Goal: Task Accomplishment & Management: Manage account settings

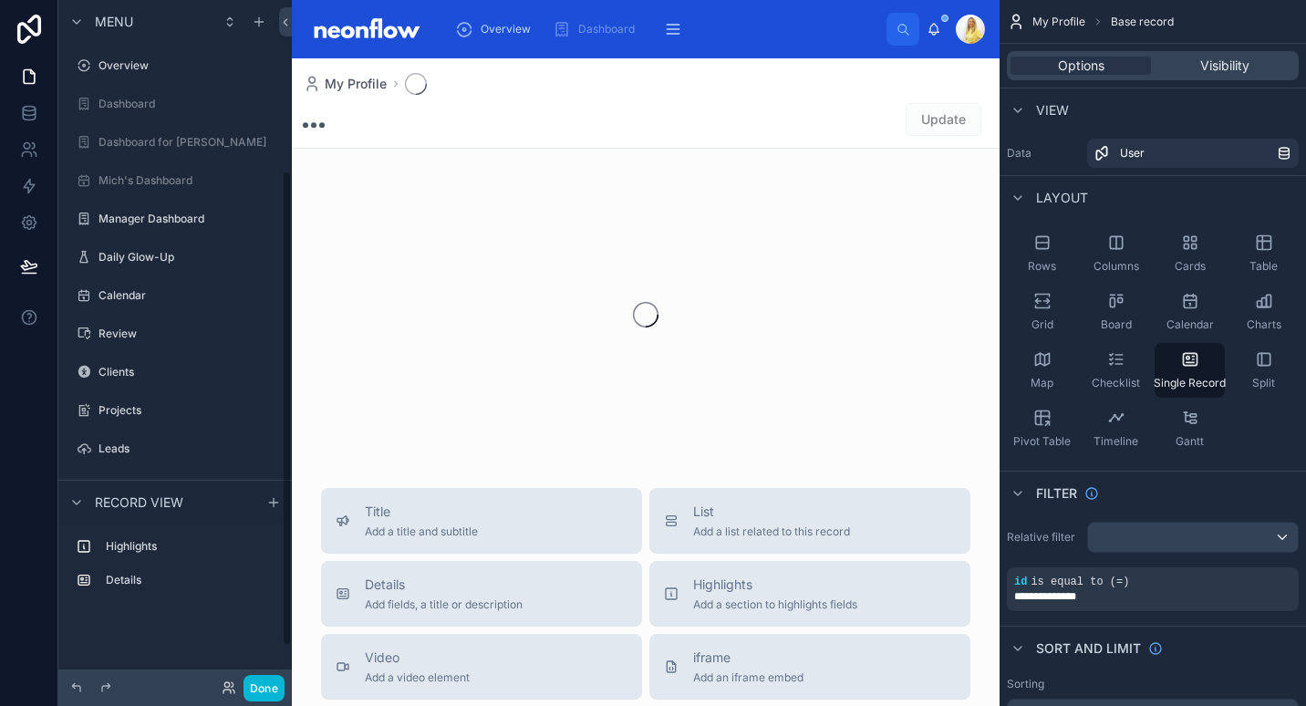
scroll to position [245, 0]
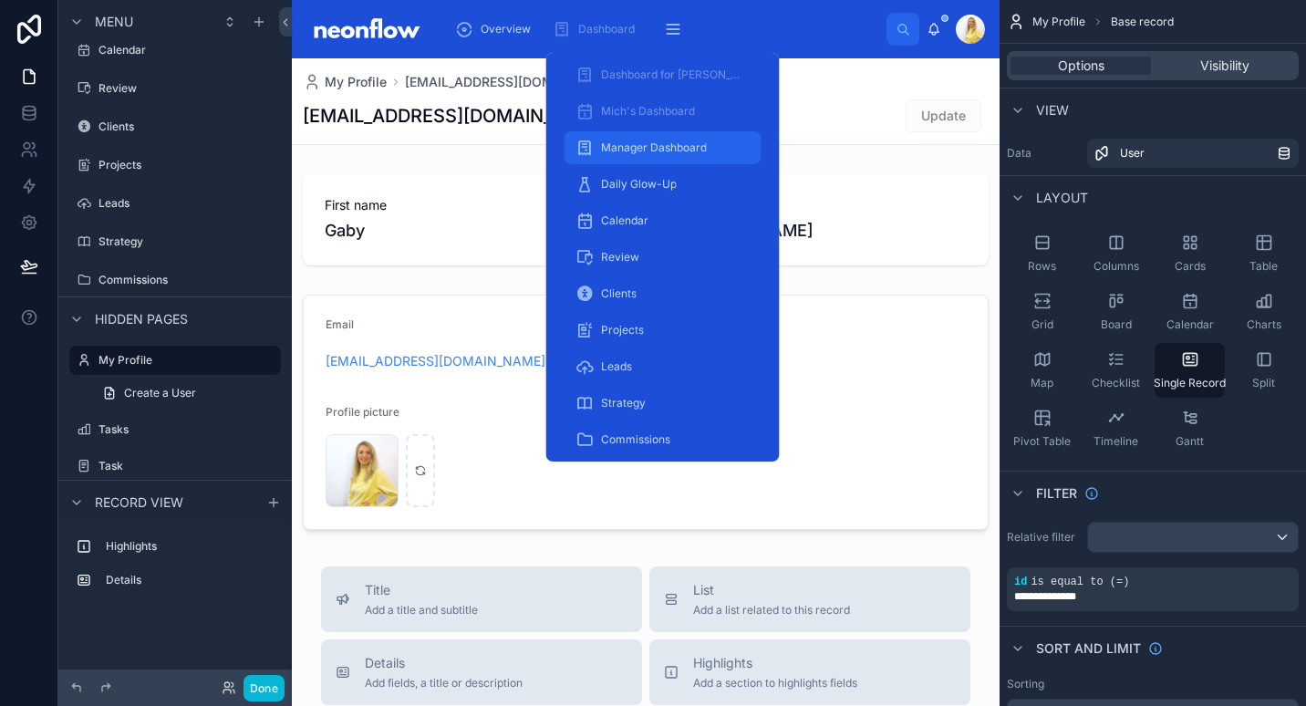
click at [670, 148] on span "Manager Dashboard" at bounding box center [654, 148] width 106 height 15
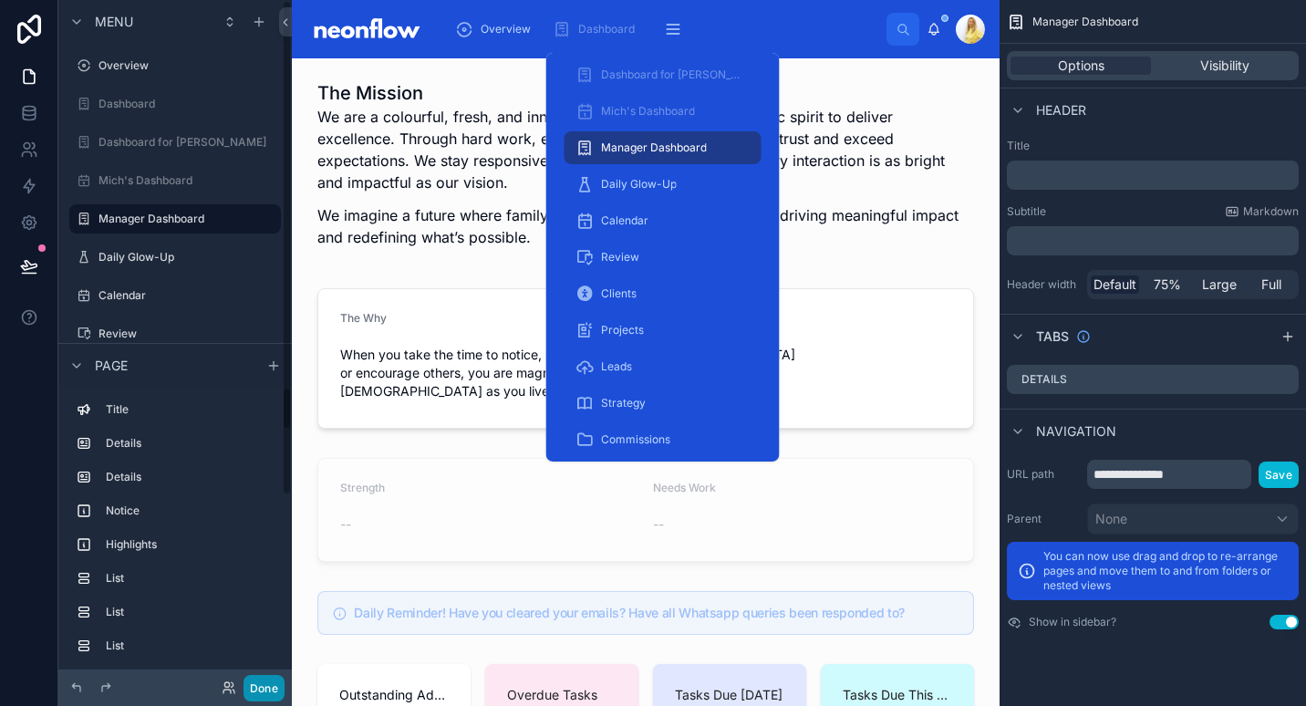
click at [264, 690] on button "Done" at bounding box center [264, 688] width 41 height 26
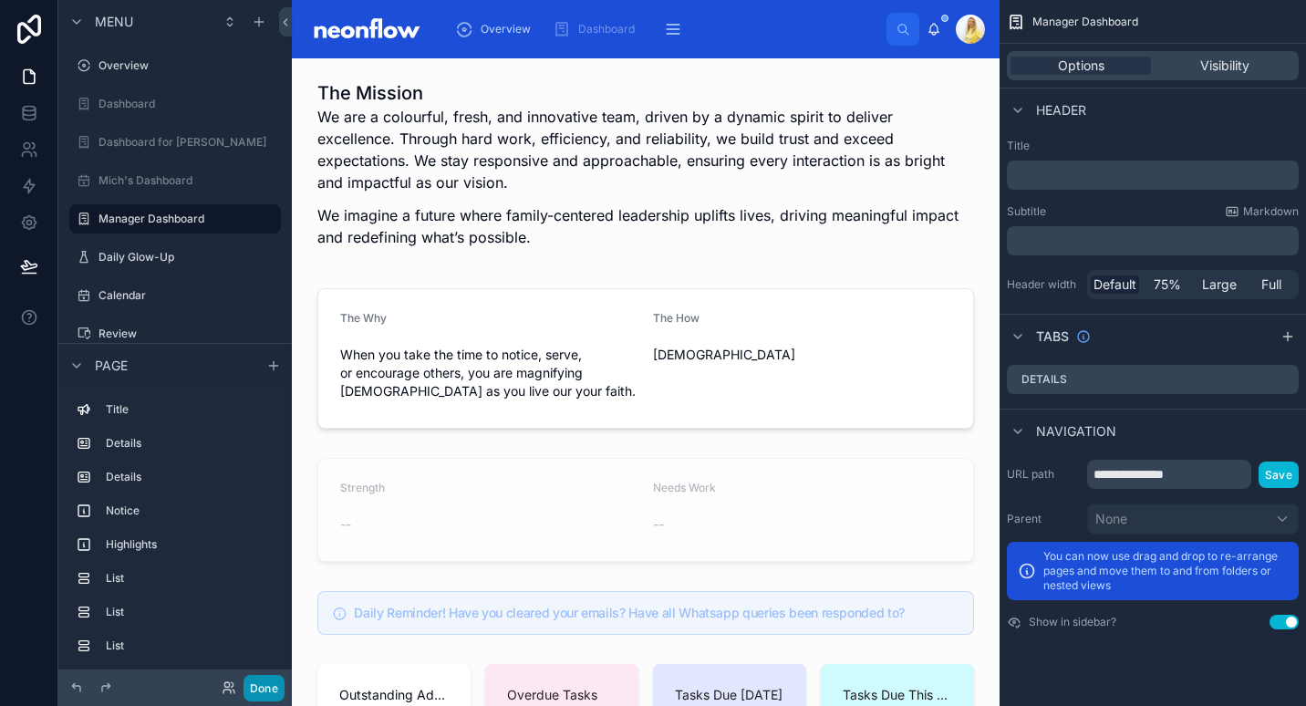
click at [255, 699] on button "Done" at bounding box center [264, 688] width 41 height 26
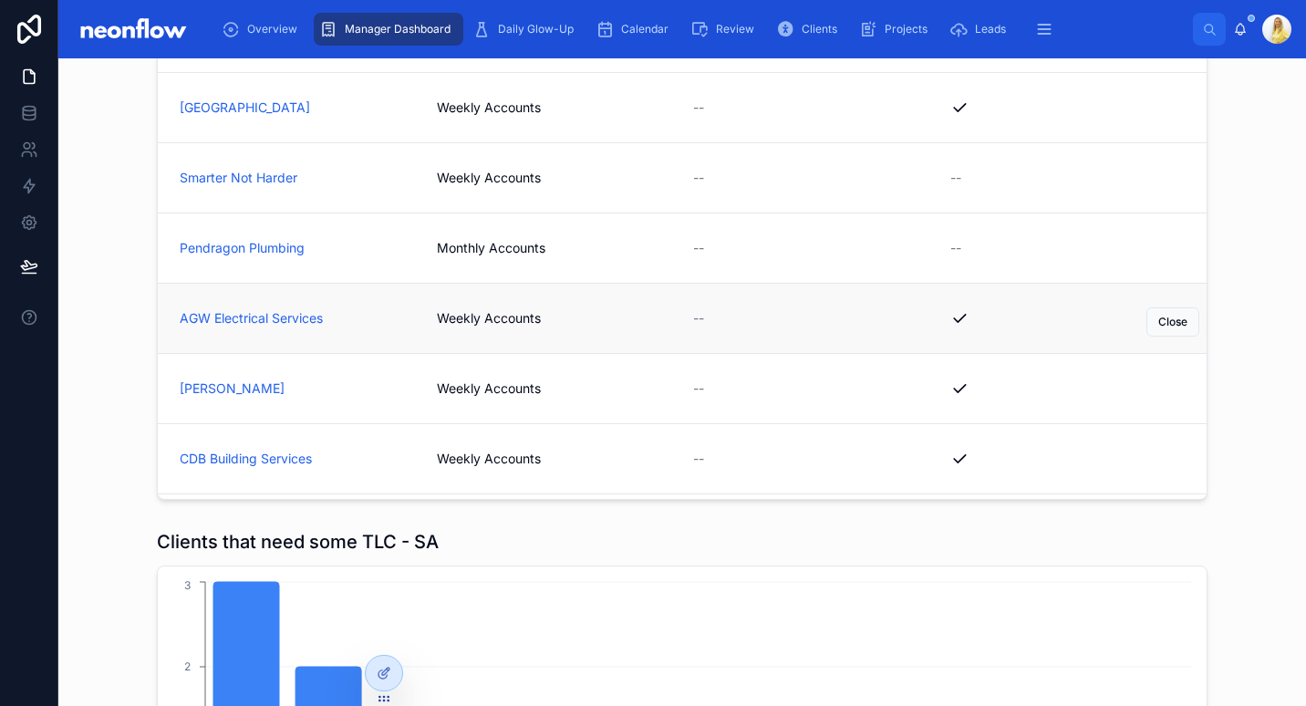
scroll to position [3023, 0]
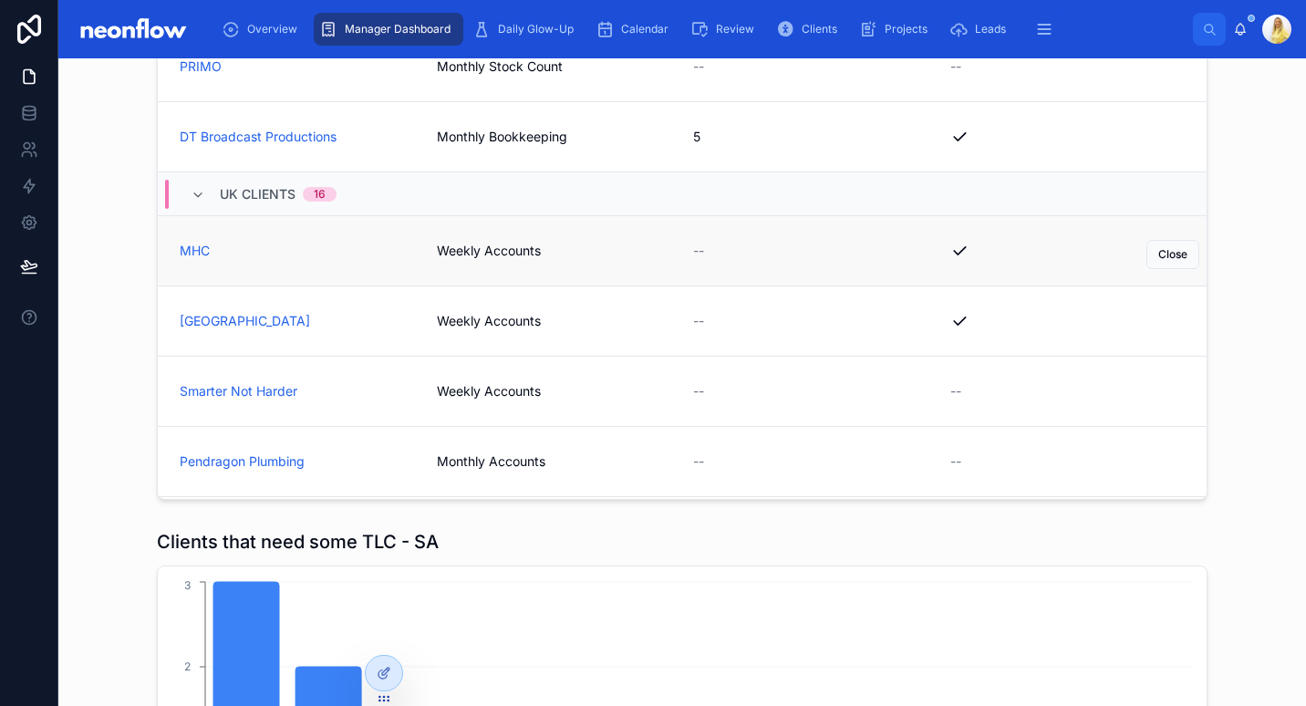
click at [470, 243] on span "Weekly Accounts" at bounding box center [554, 251] width 235 height 18
click at [470, 317] on span "Weekly Accounts" at bounding box center [554, 321] width 235 height 18
click at [463, 386] on span "Weekly Accounts" at bounding box center [554, 391] width 235 height 18
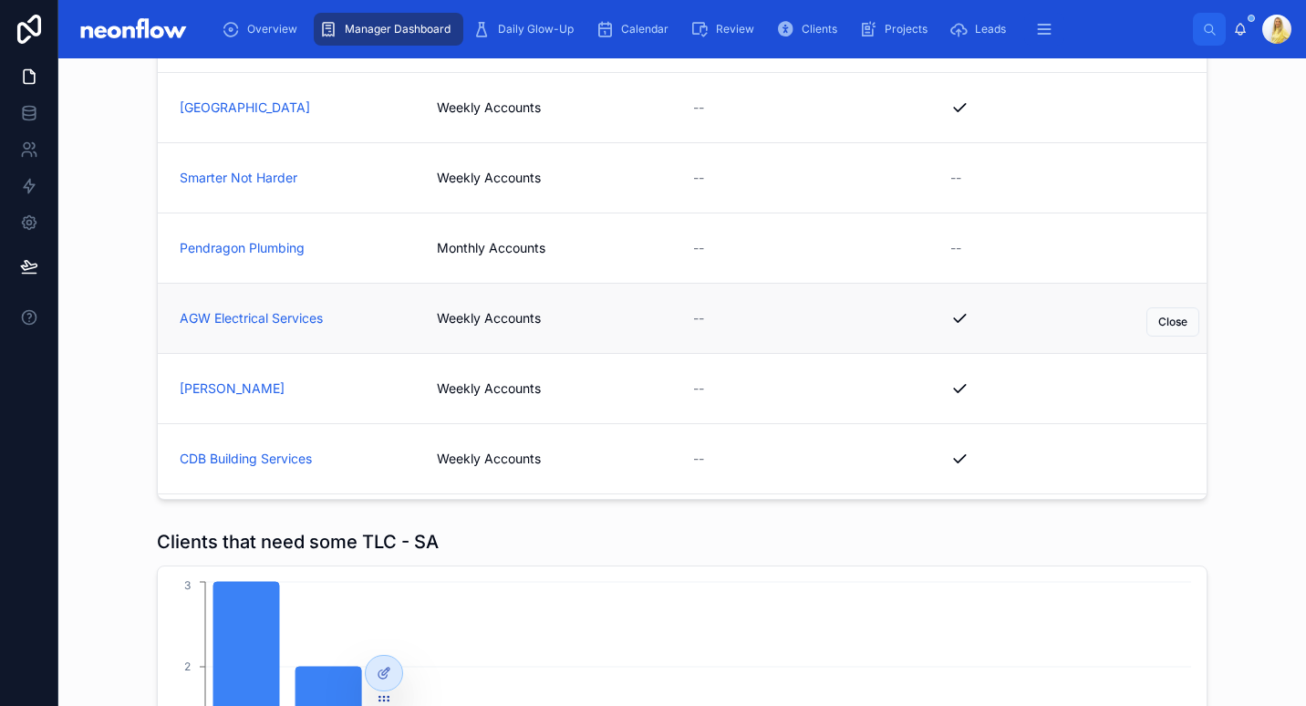
click at [474, 315] on span "Weekly Accounts" at bounding box center [554, 318] width 235 height 18
click at [463, 369] on link "Peter Holder Weekly Accounts -- Close" at bounding box center [682, 388] width 1049 height 70
click at [459, 460] on span "Weekly Accounts" at bounding box center [554, 459] width 235 height 18
click at [489, 323] on span "Weekly Credit Card Reconciliation" at bounding box center [554, 316] width 235 height 18
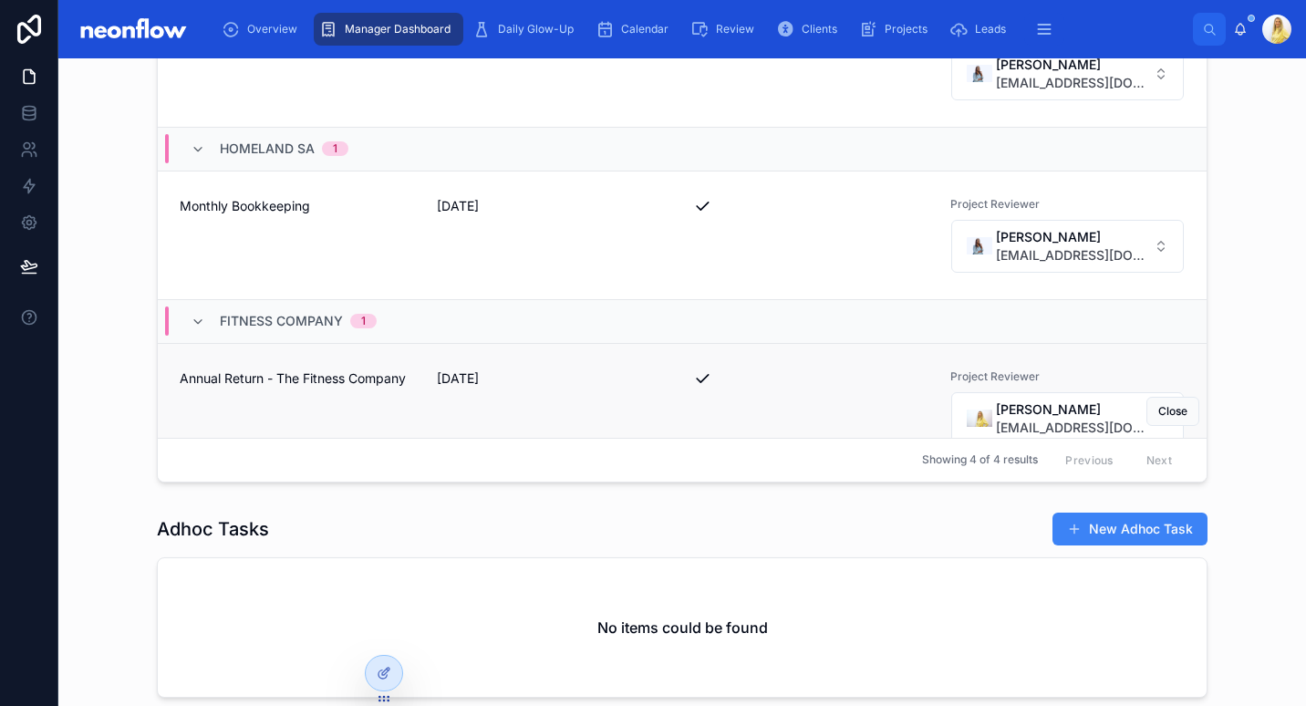
scroll to position [1117, 0]
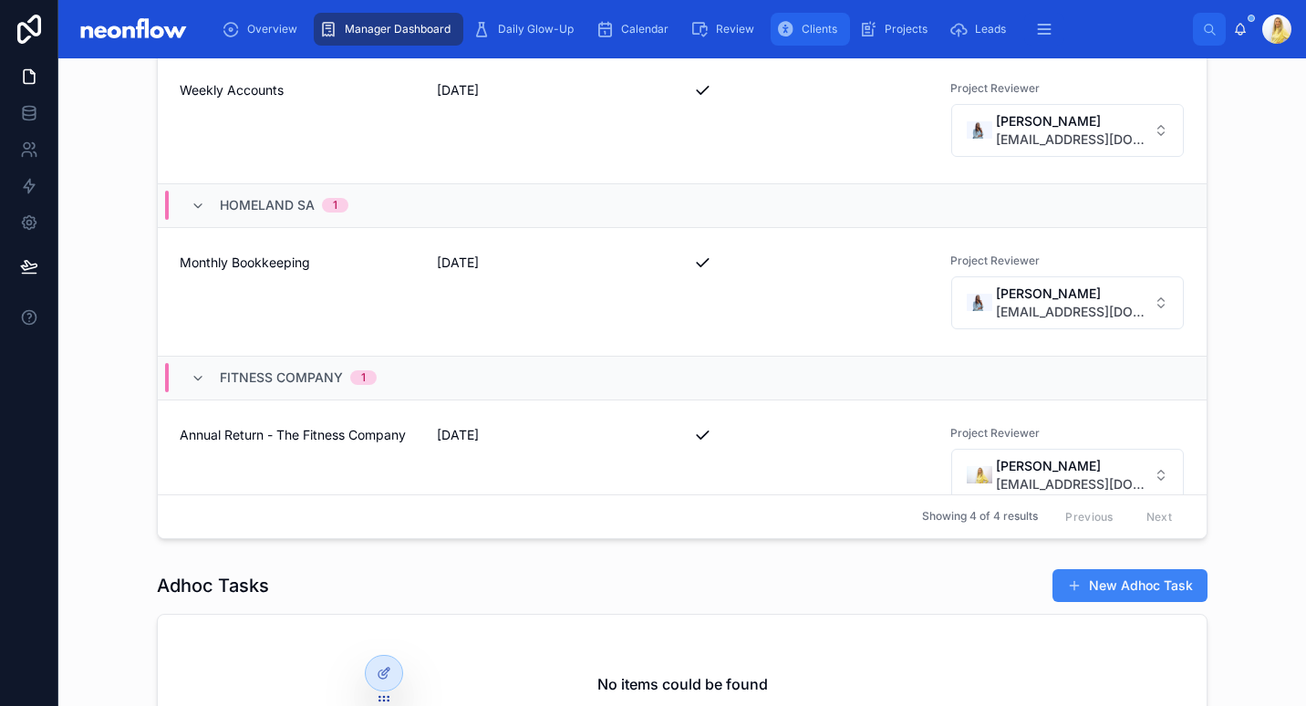
click at [816, 27] on span "Clients" at bounding box center [820, 29] width 36 height 15
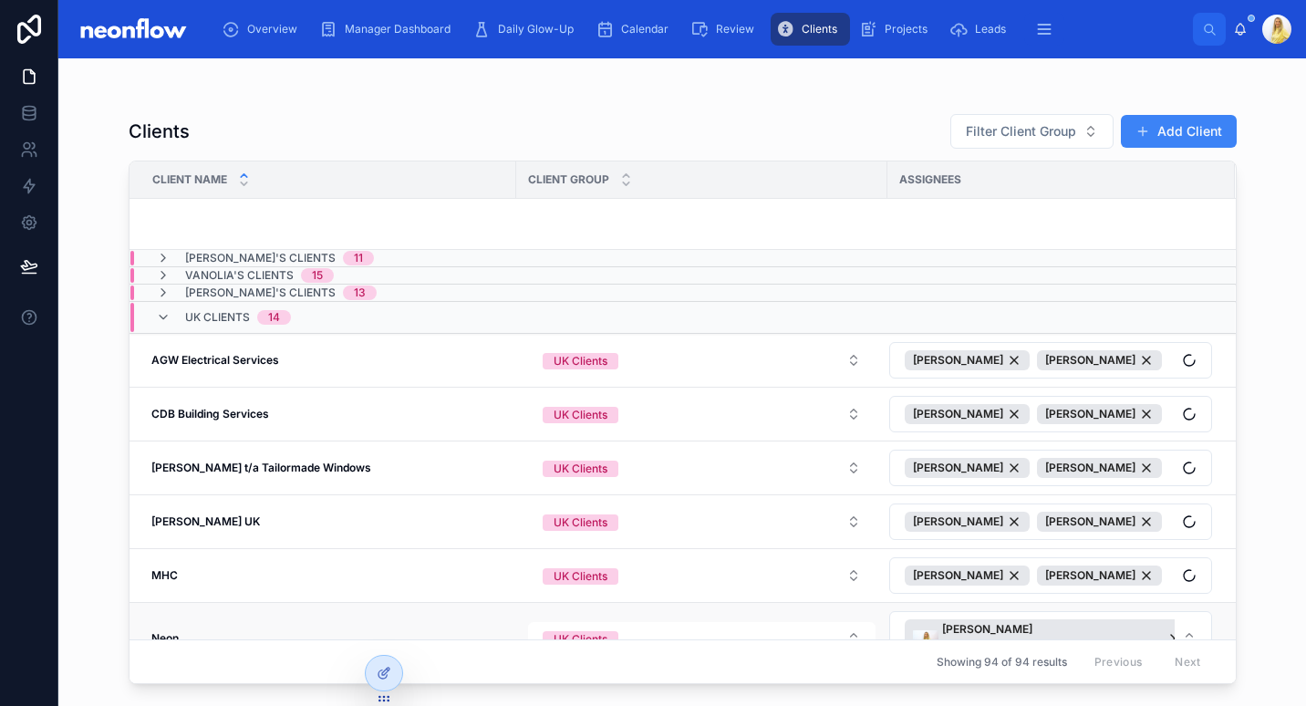
scroll to position [1138, 0]
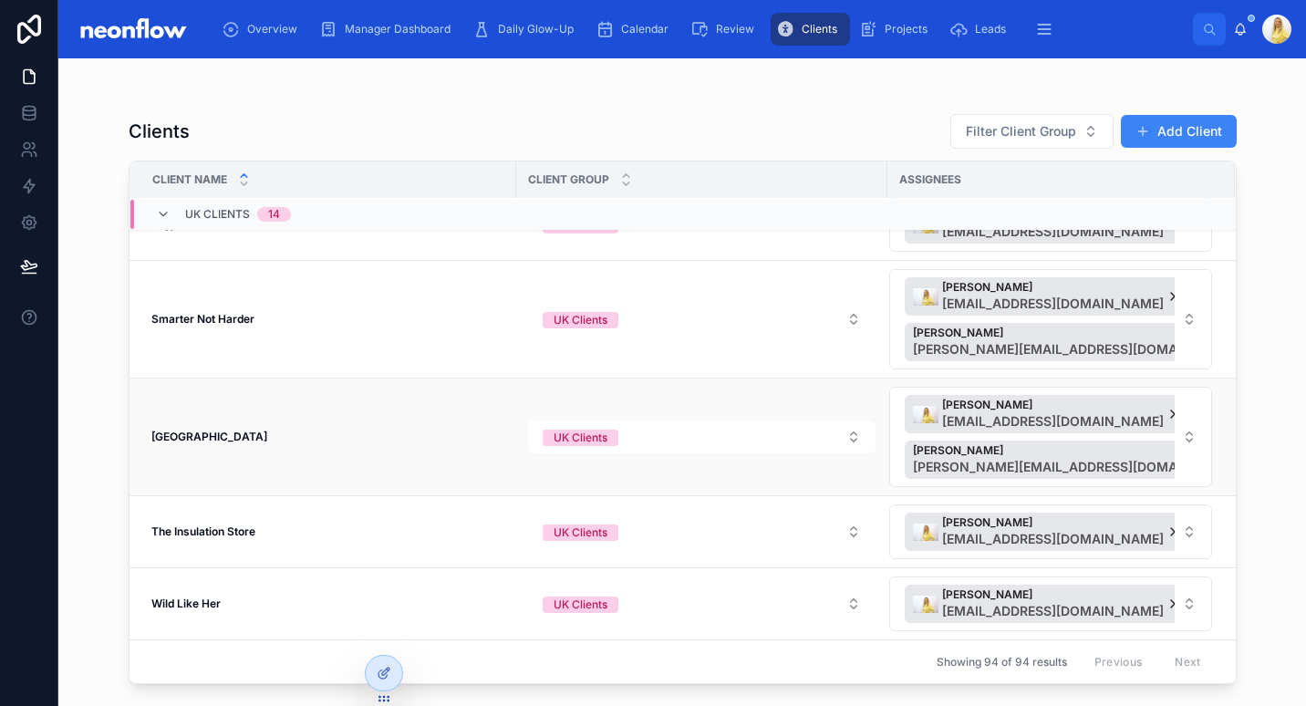
click at [238, 440] on strong "Stinchcombe Hill Golf Club" at bounding box center [209, 437] width 116 height 14
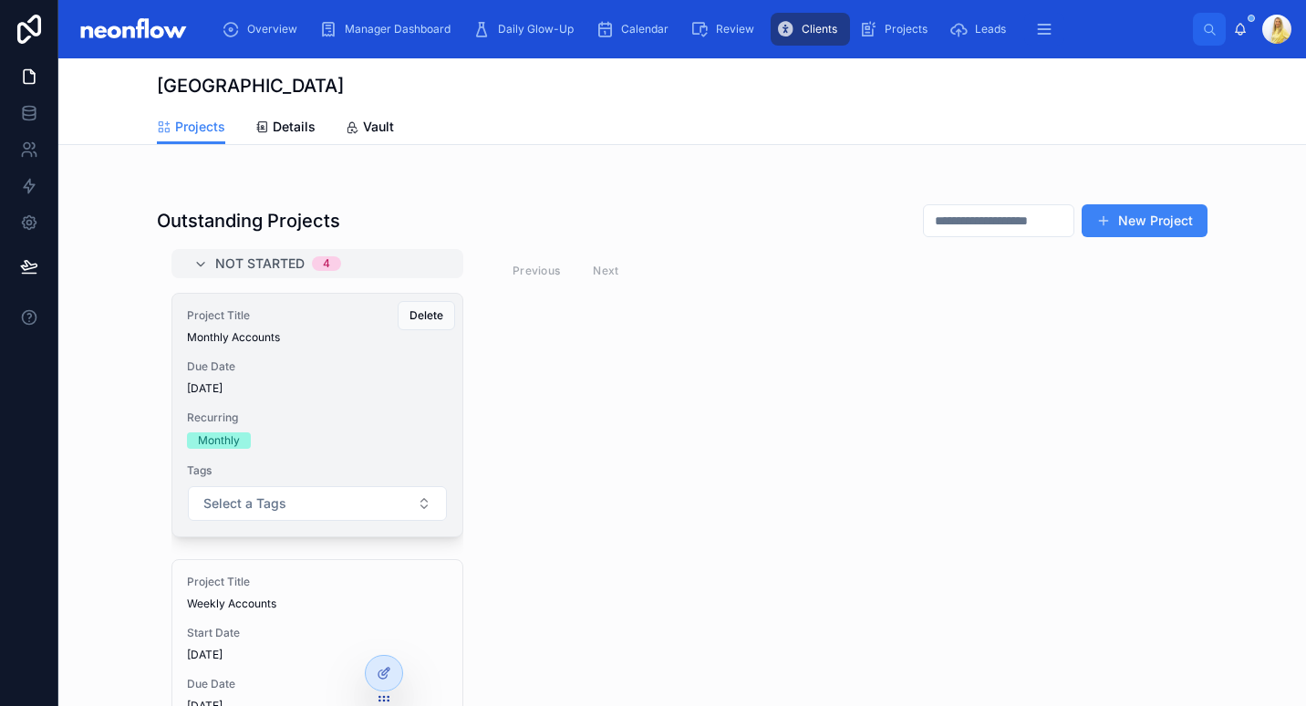
click at [326, 417] on span "Recurring" at bounding box center [317, 418] width 261 height 15
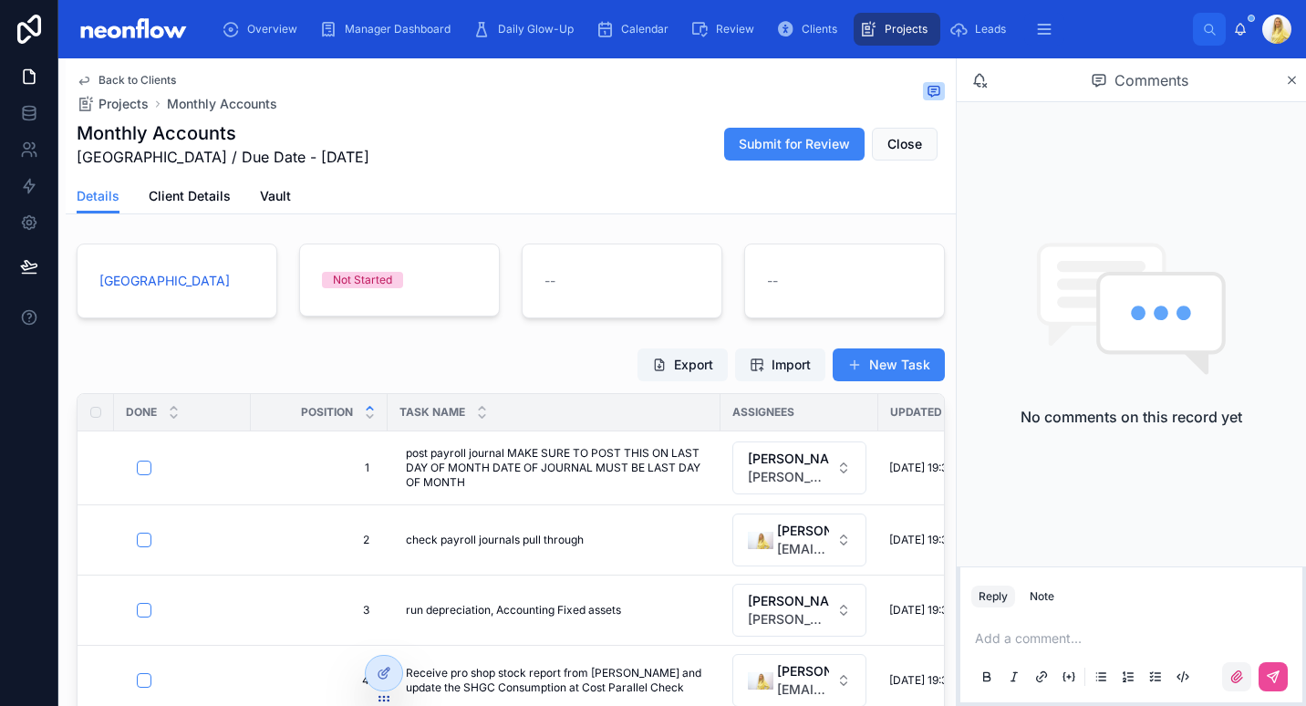
click at [1234, 672] on icon at bounding box center [1237, 677] width 15 height 15
click at [0, 0] on input "file" at bounding box center [0, 0] width 0 height 0
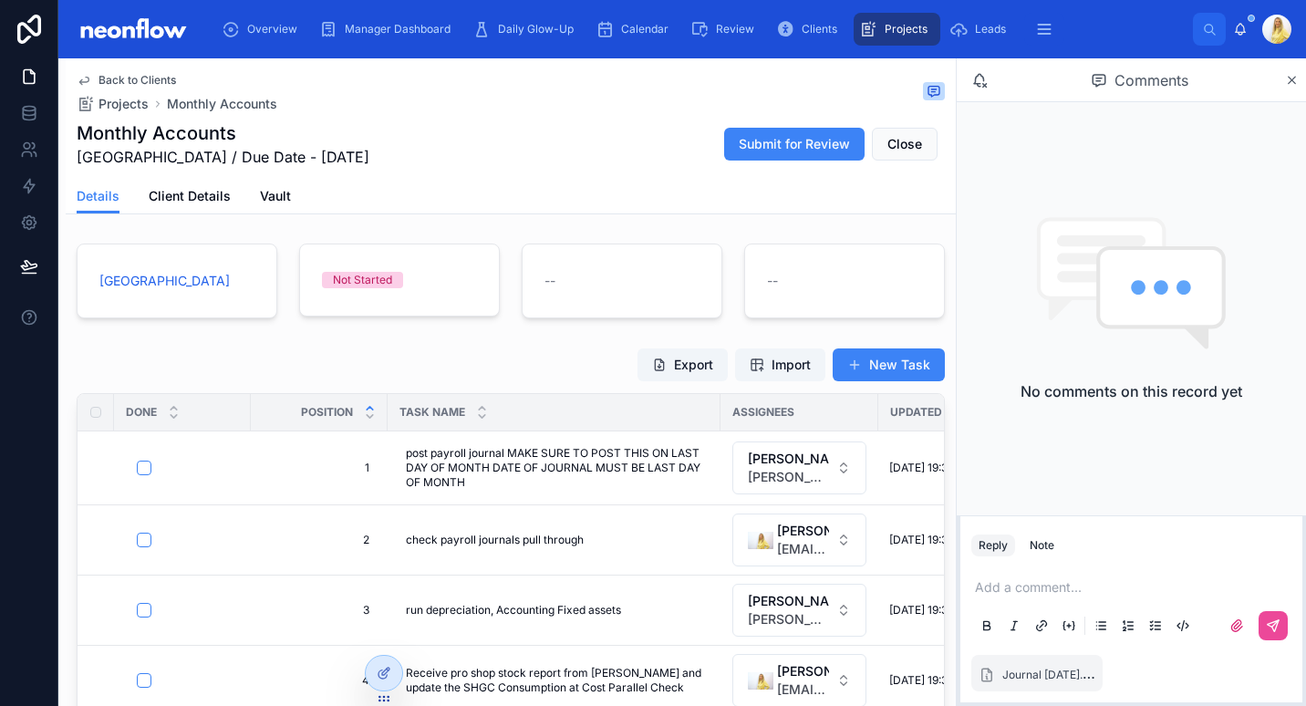
click at [1122, 600] on div "Add a comment..." at bounding box center [1132, 605] width 320 height 77
click at [1100, 600] on div "Add a comment..." at bounding box center [1132, 605] width 320 height 77
click at [1058, 584] on p at bounding box center [1135, 587] width 320 height 18
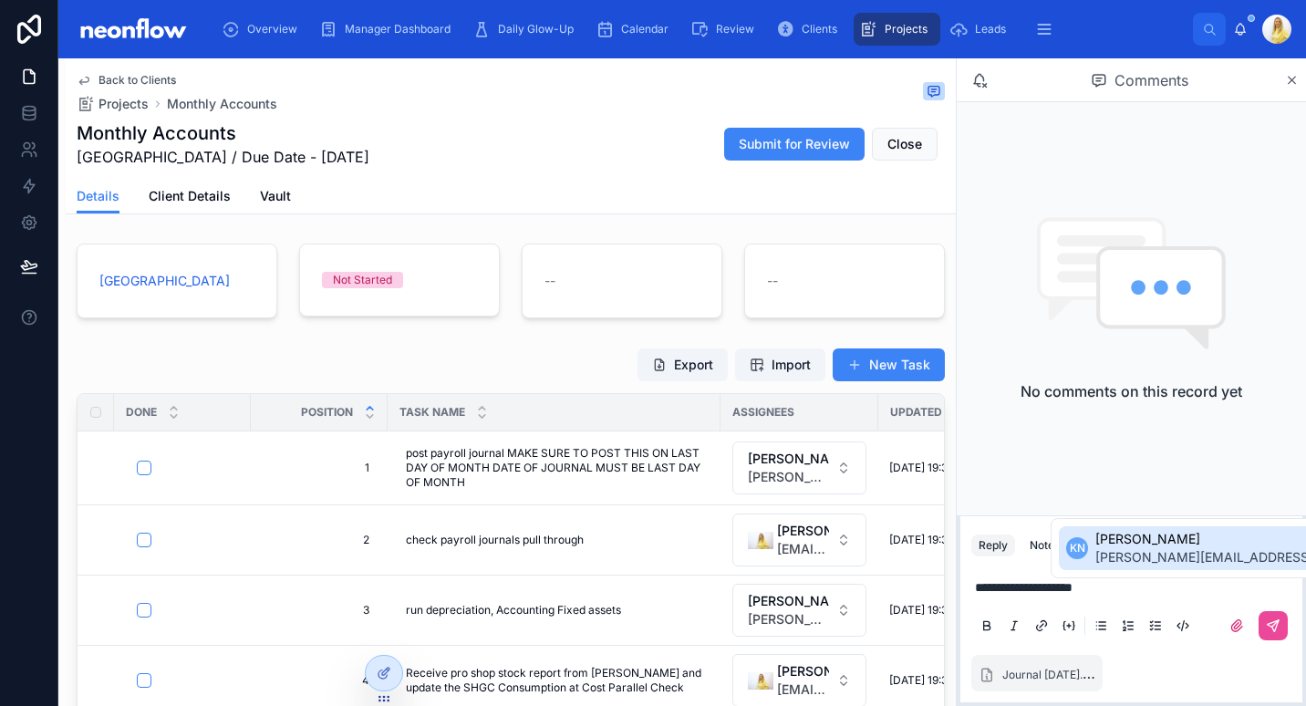
click at [1077, 555] on span "KN" at bounding box center [1078, 548] width 16 height 15
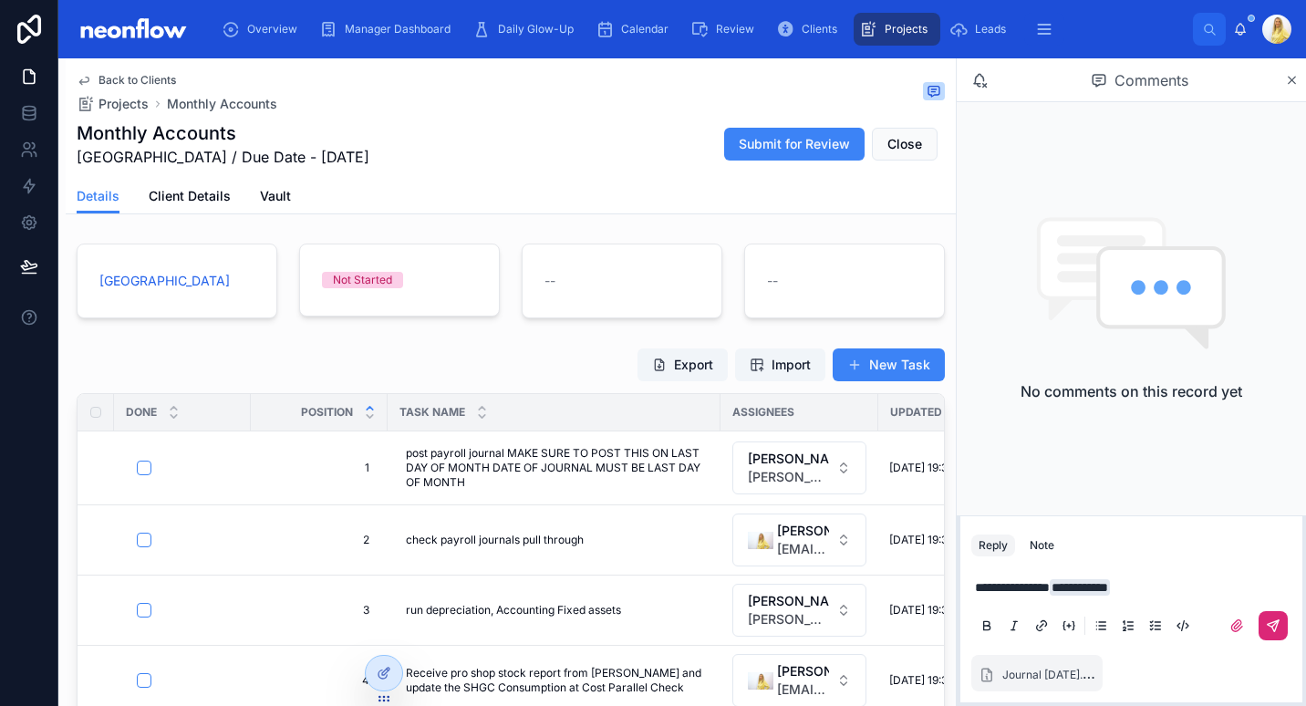
click at [1276, 635] on button at bounding box center [1273, 625] width 29 height 29
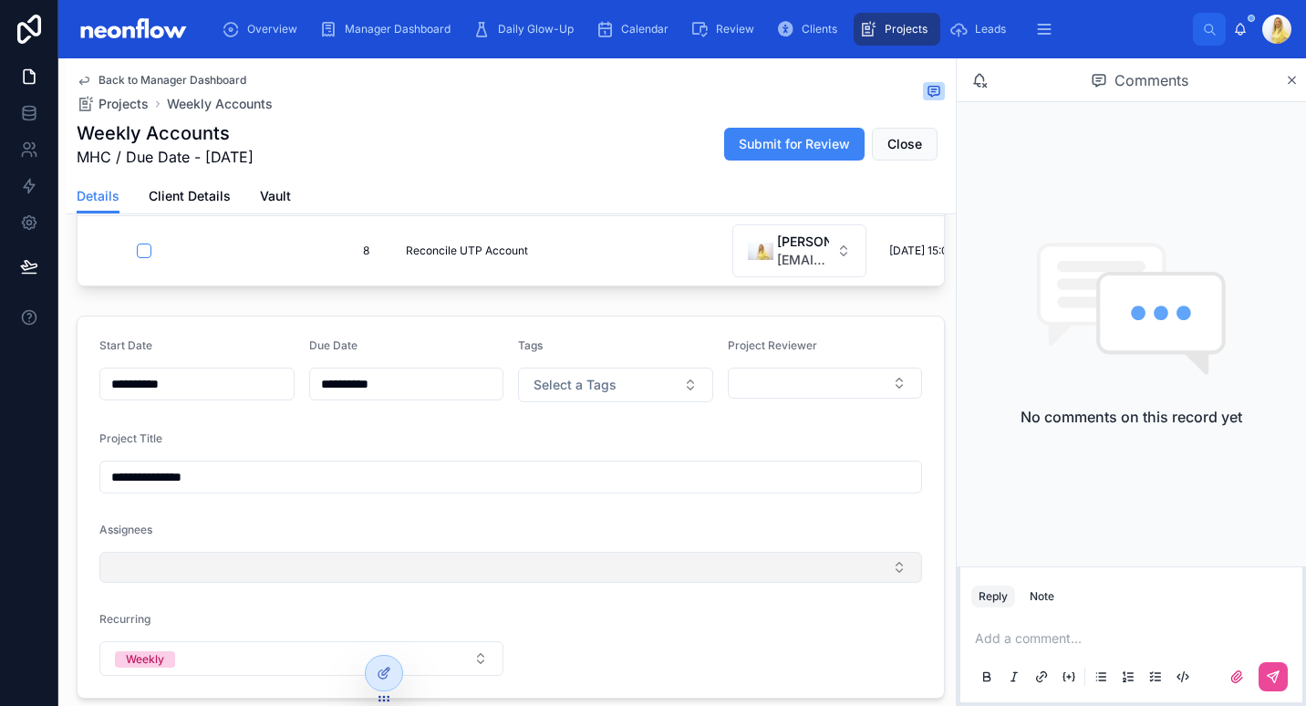
scroll to position [425, 0]
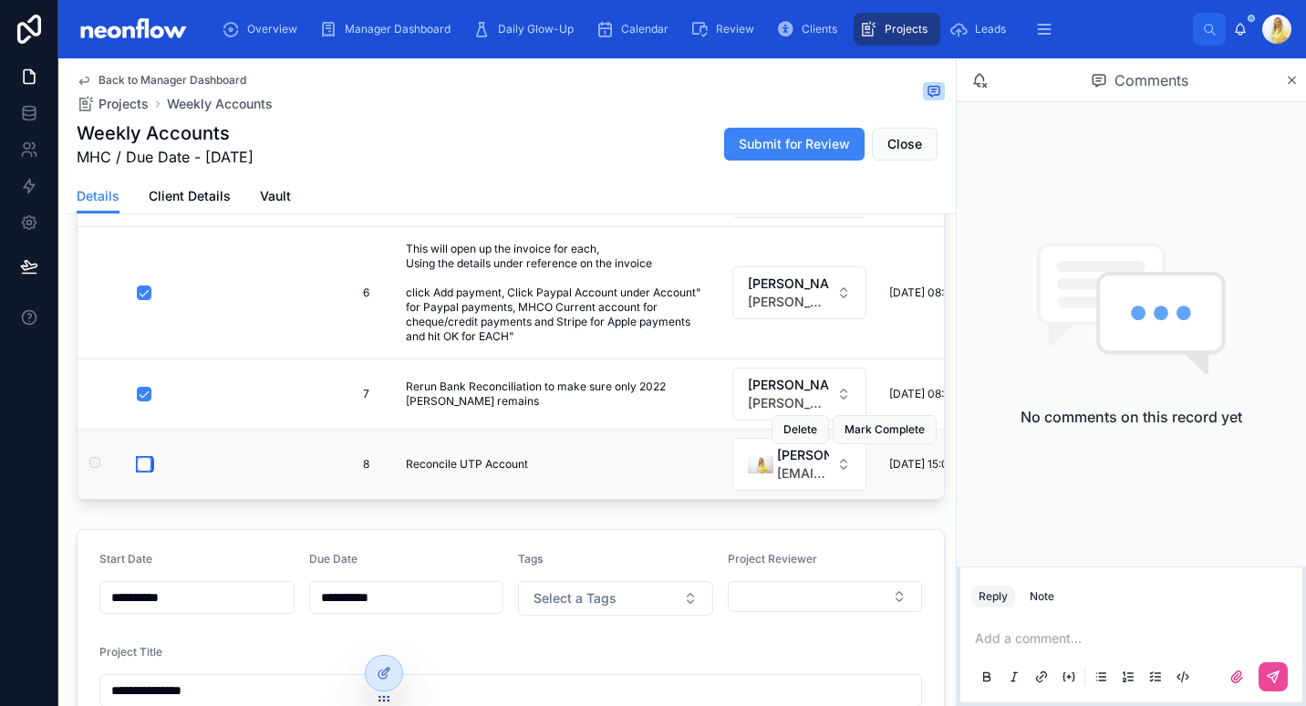
click at [149, 457] on button "button" at bounding box center [144, 464] width 15 height 15
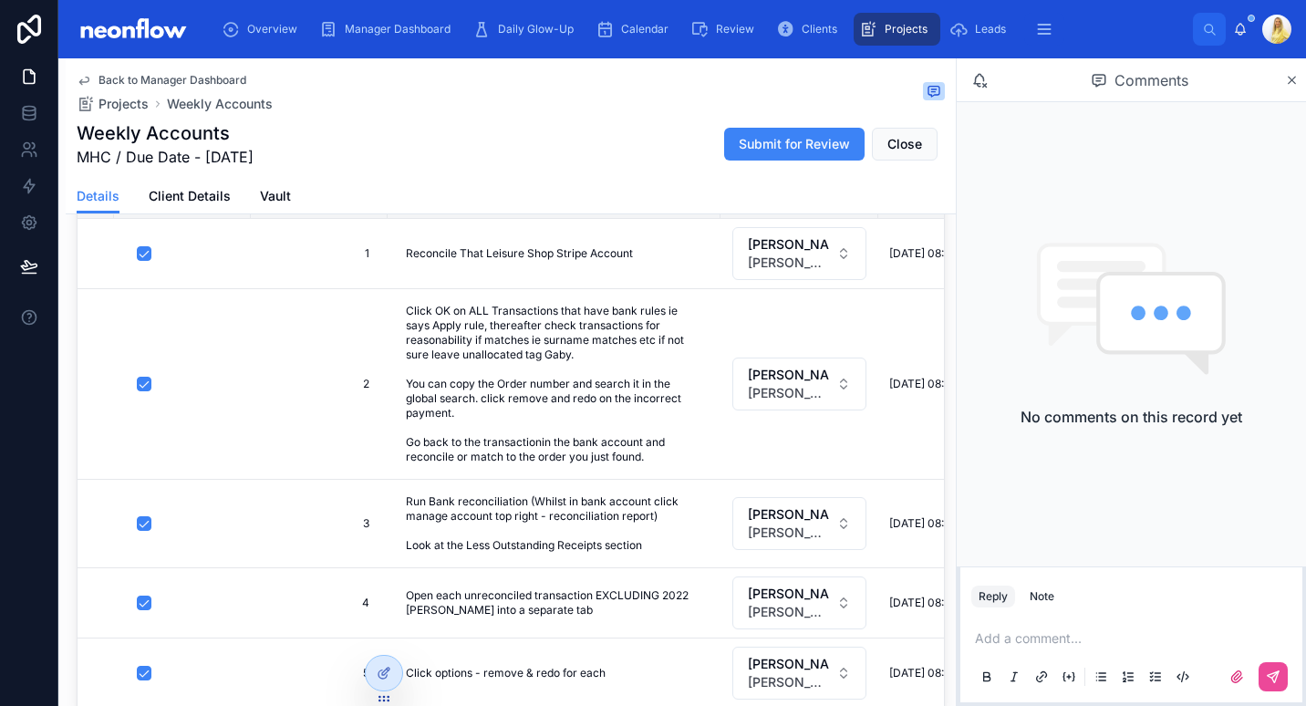
scroll to position [0, 0]
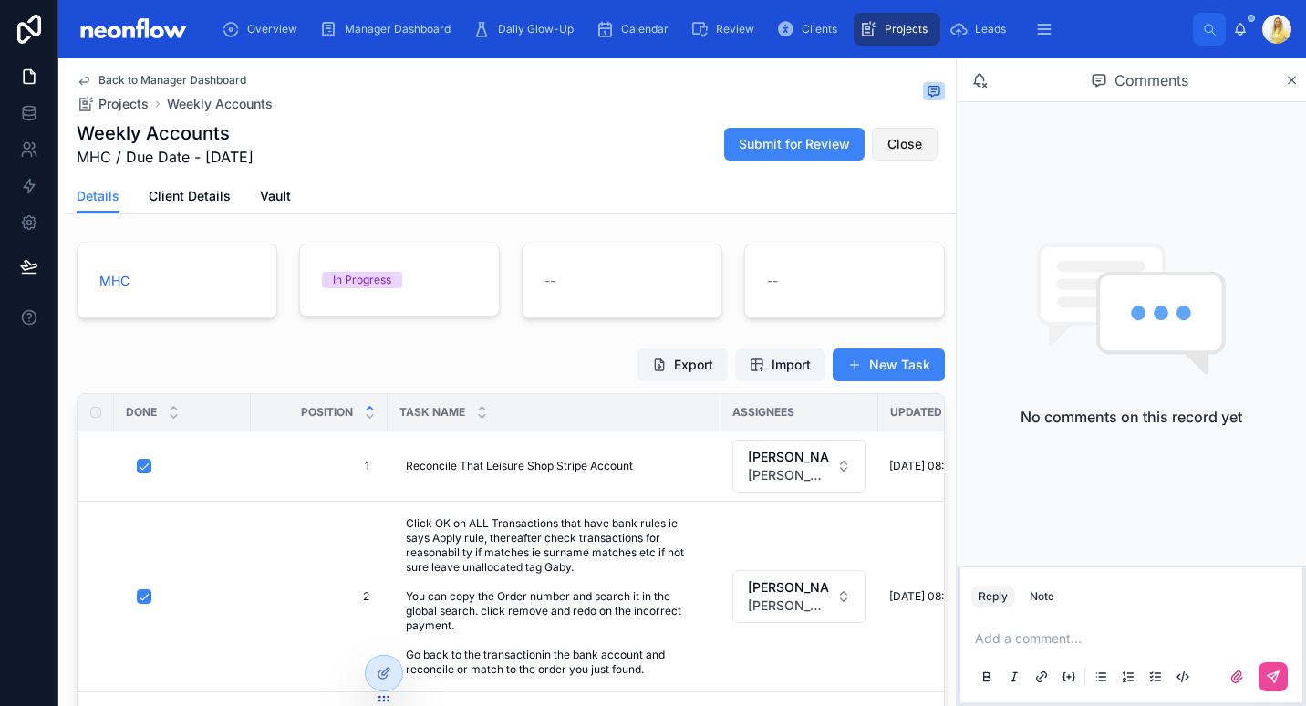
click at [903, 137] on span "Close" at bounding box center [905, 144] width 35 height 18
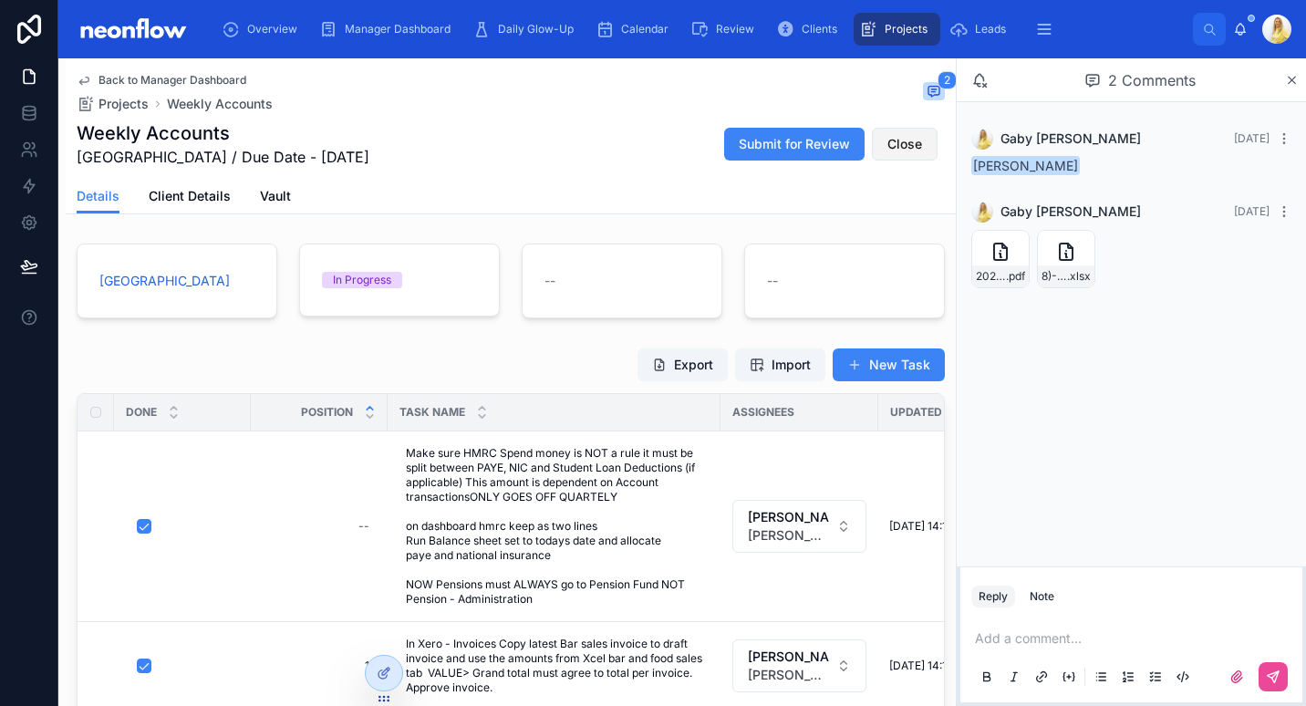
click at [904, 146] on span "Close" at bounding box center [905, 144] width 35 height 18
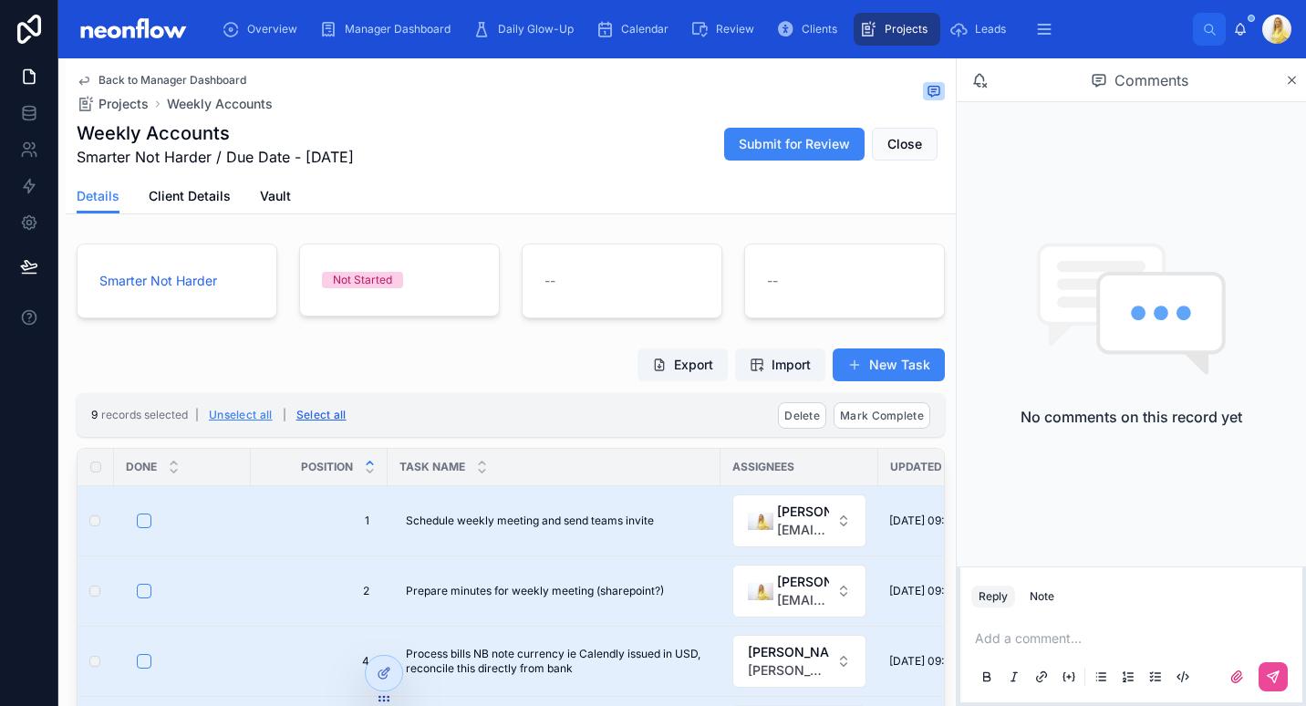
click at [312, 417] on button "Select all" at bounding box center [321, 415] width 63 height 29
click at [899, 422] on button "Mark Complete" at bounding box center [882, 415] width 97 height 26
click at [955, 378] on icon at bounding box center [958, 380] width 15 height 15
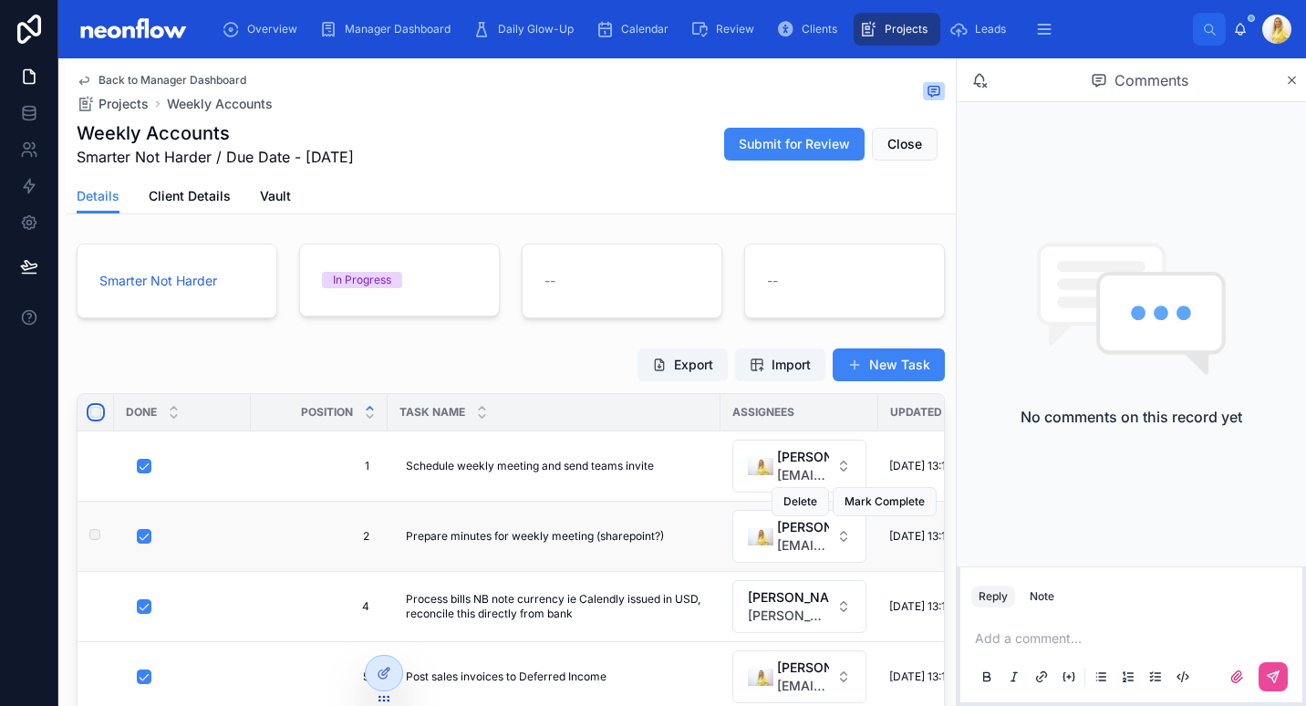
scroll to position [152, 0]
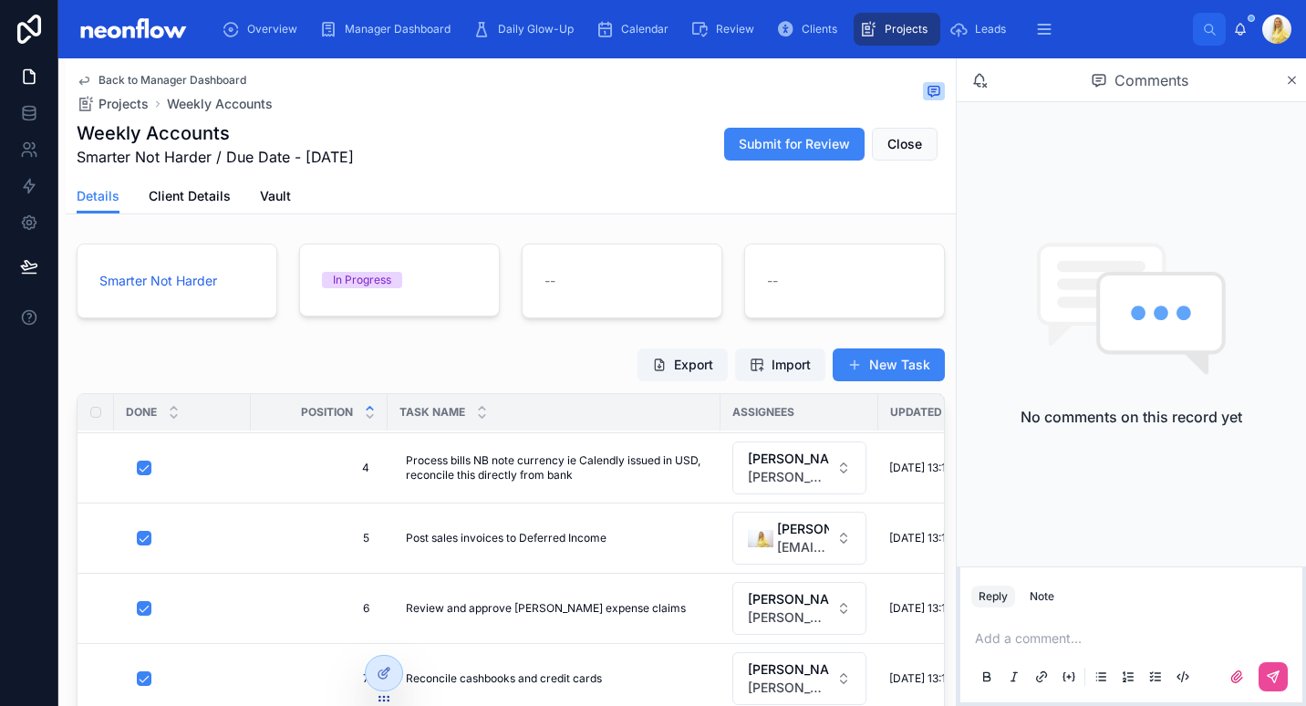
drag, startPoint x: 872, startPoint y: 144, endPoint x: 813, endPoint y: 121, distance: 63.5
click at [872, 144] on button "Close" at bounding box center [905, 144] width 66 height 33
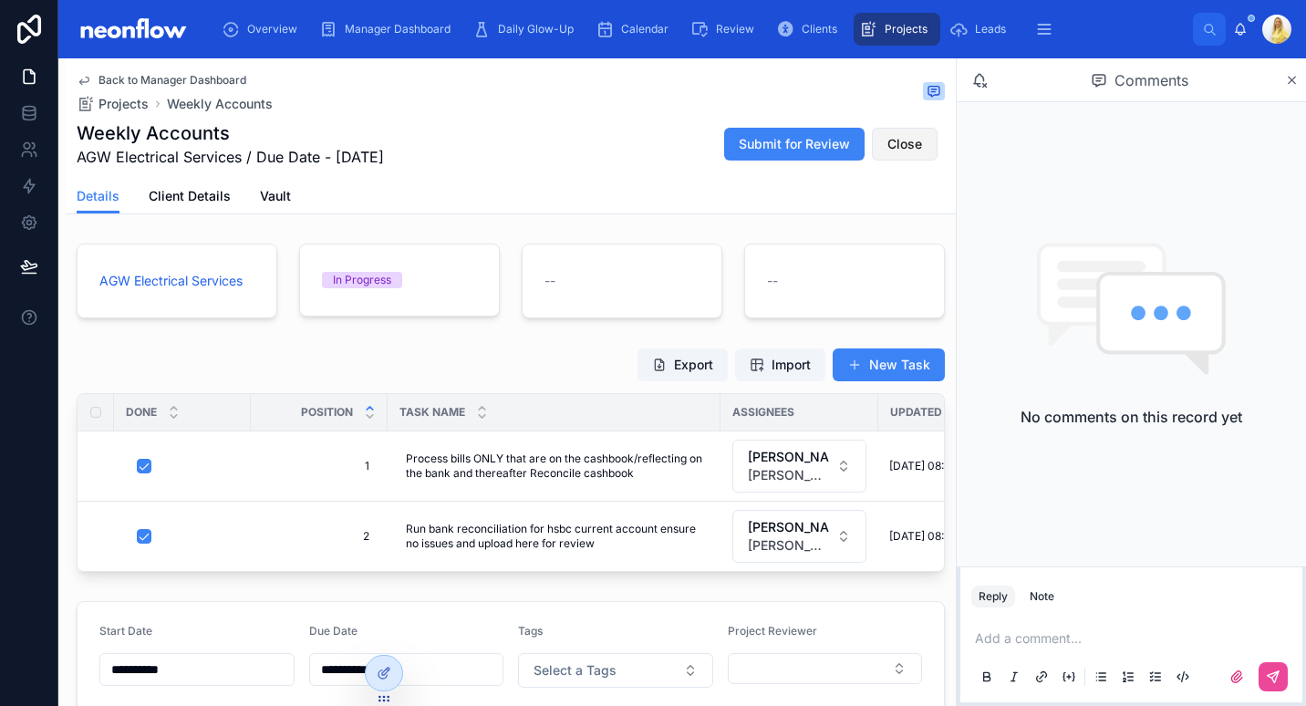
click at [888, 151] on span "Close" at bounding box center [905, 144] width 35 height 18
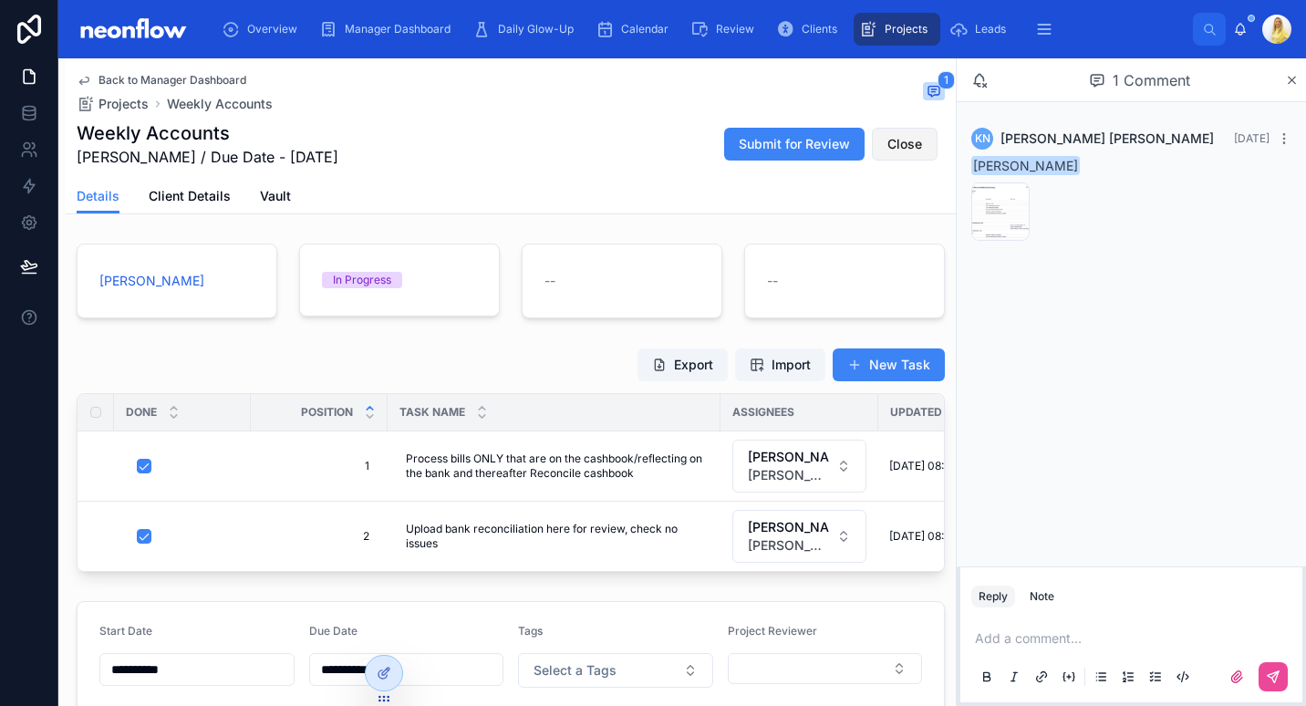
click at [913, 138] on button "Close" at bounding box center [905, 144] width 66 height 33
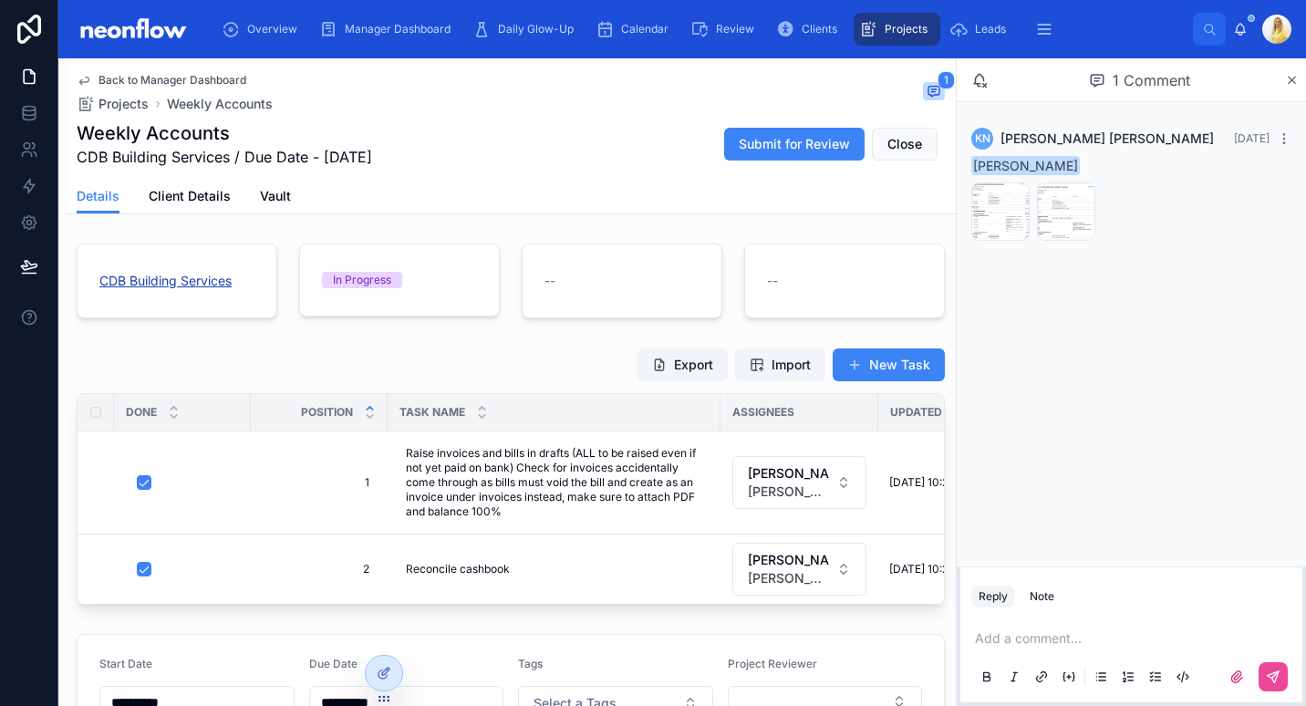
click at [214, 286] on span "CDB Building Services" at bounding box center [165, 281] width 132 height 18
click at [914, 150] on button "Close" at bounding box center [905, 144] width 66 height 33
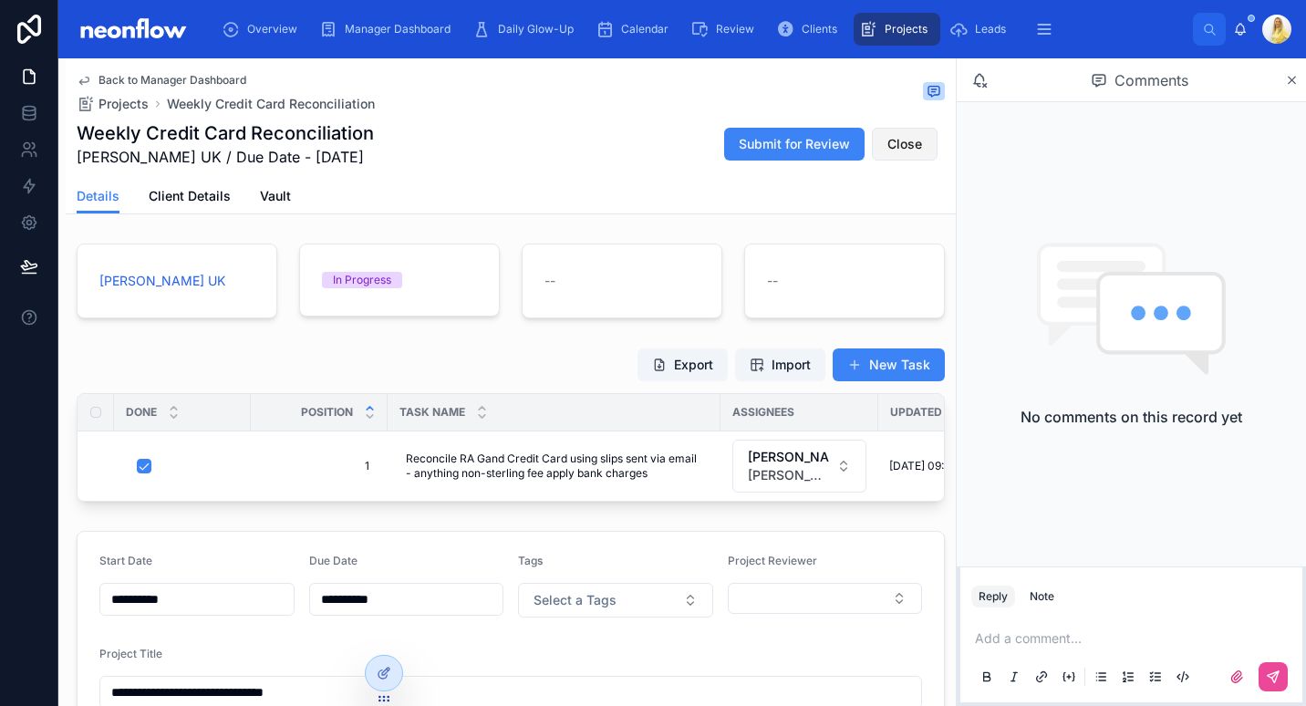
click at [881, 154] on button "Close" at bounding box center [905, 144] width 66 height 33
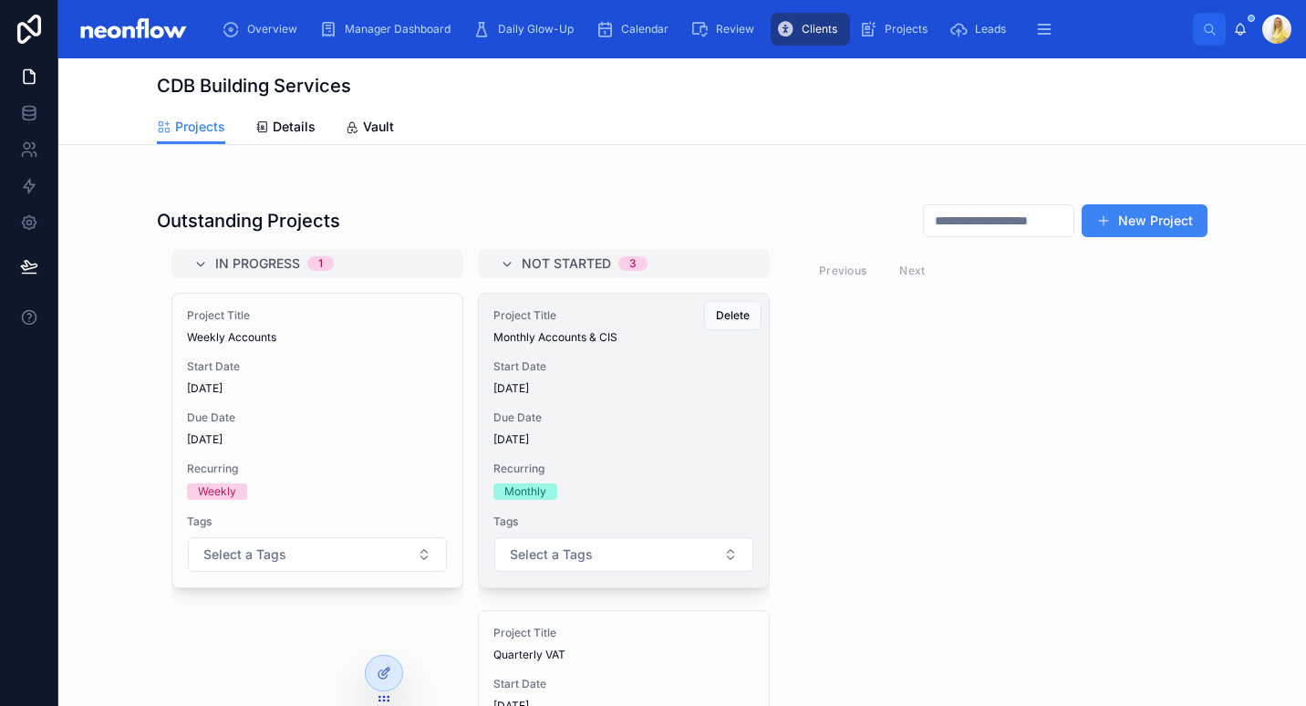
click at [678, 442] on span "[DATE]" at bounding box center [624, 439] width 261 height 15
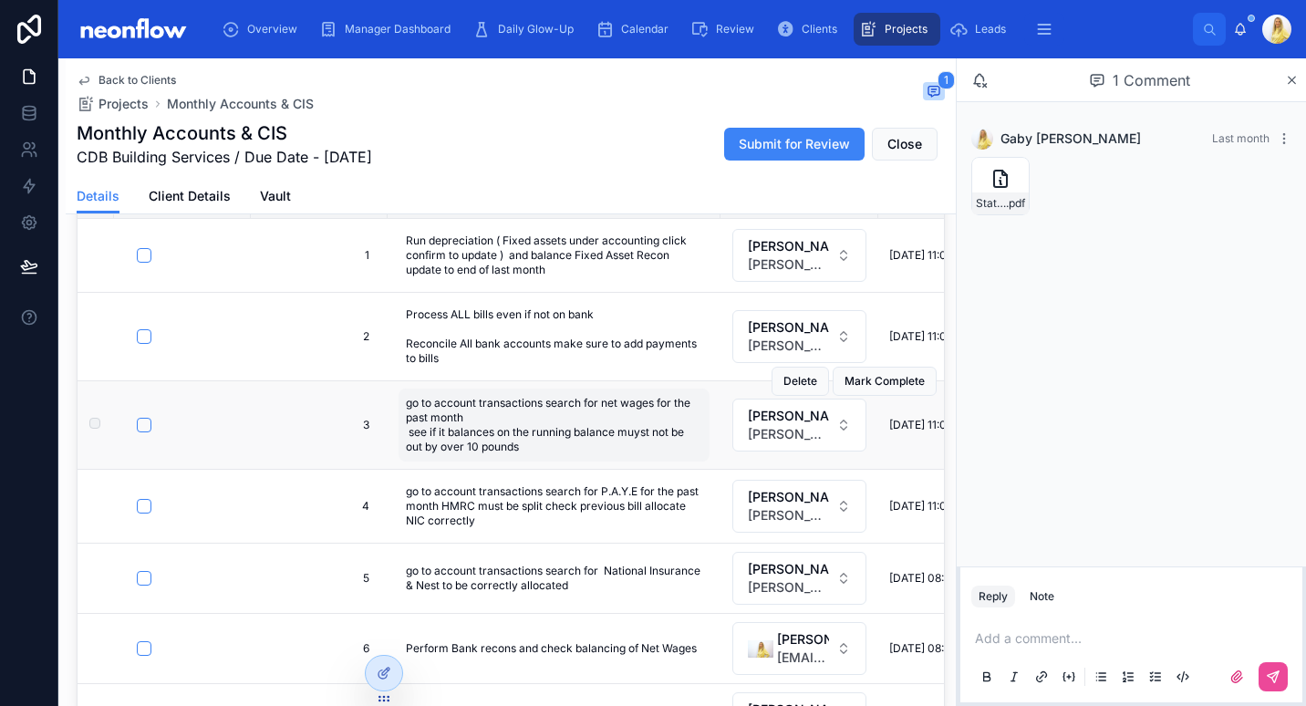
scroll to position [425, 0]
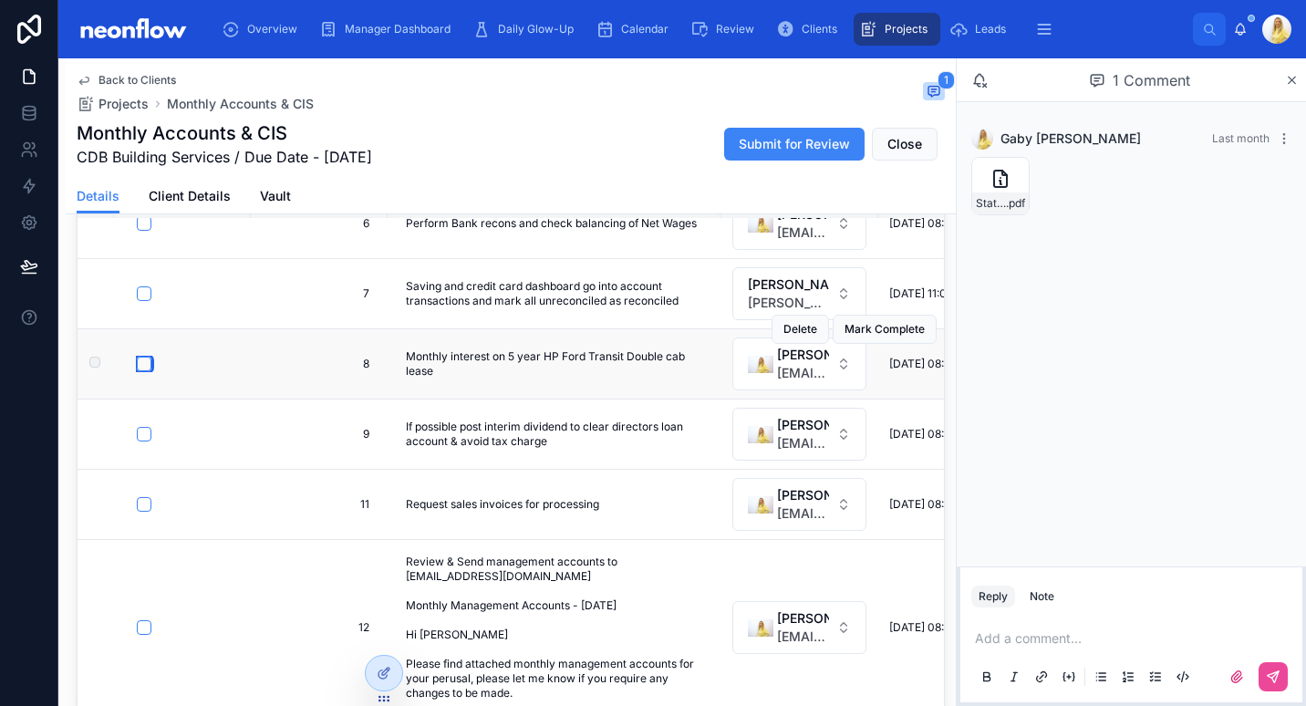
click at [148, 365] on button "button" at bounding box center [144, 364] width 15 height 15
click at [139, 434] on button "button" at bounding box center [144, 434] width 15 height 15
click at [145, 506] on button "button" at bounding box center [144, 504] width 15 height 15
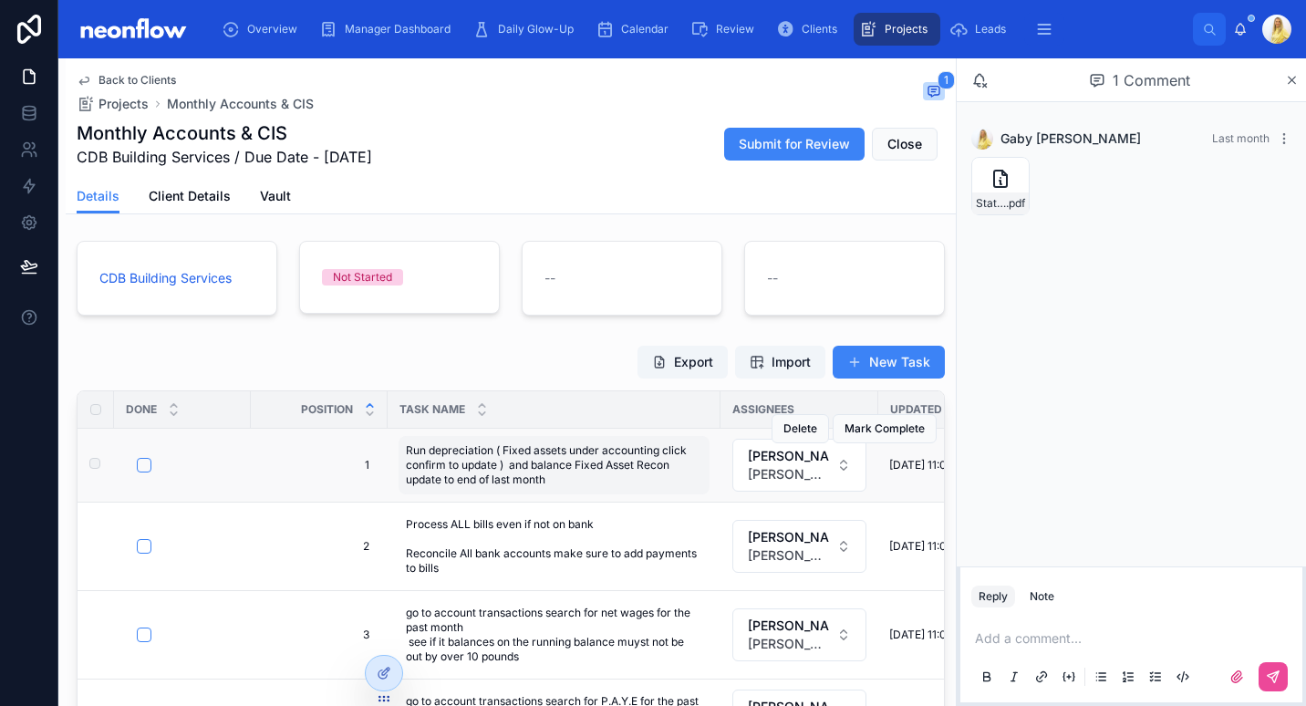
scroll to position [0, 0]
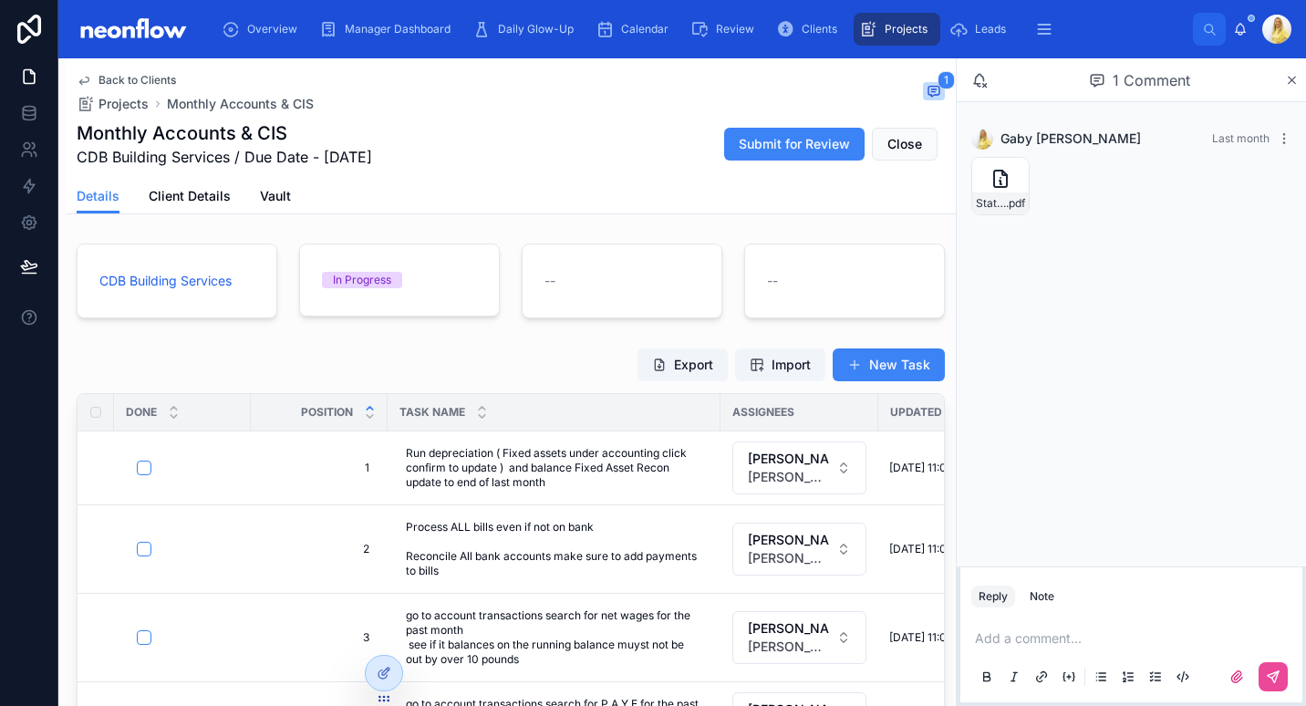
type input "**********"
click at [1243, 679] on icon at bounding box center [1237, 677] width 15 height 15
click at [0, 0] on input "file" at bounding box center [0, 0] width 0 height 0
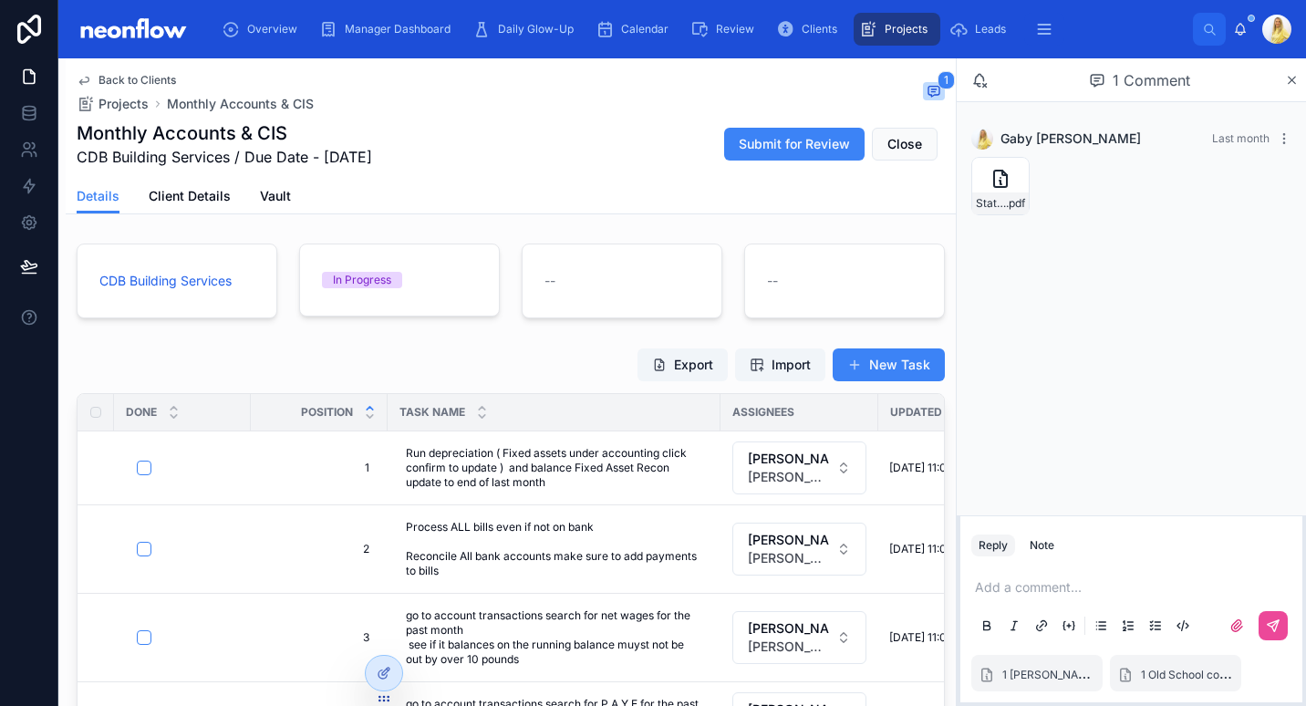
click at [1057, 591] on p at bounding box center [1135, 587] width 320 height 18
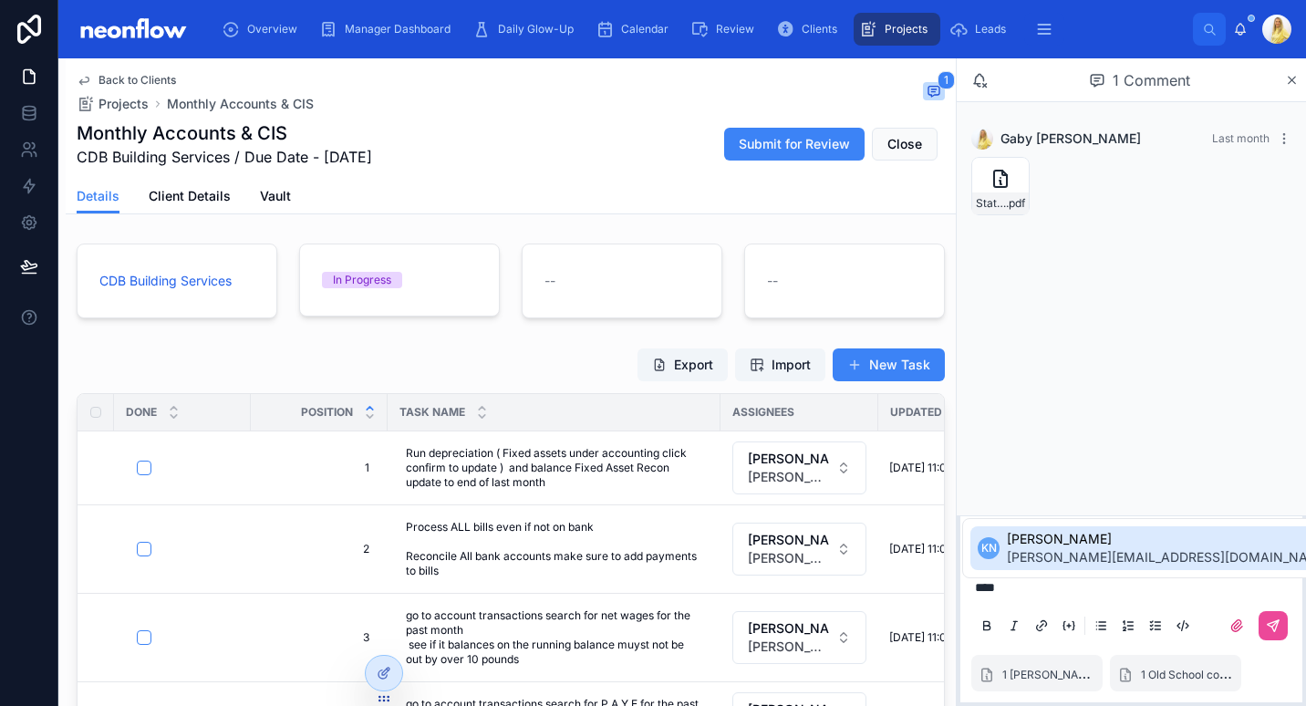
click at [982, 546] on span "KN" at bounding box center [990, 548] width 16 height 15
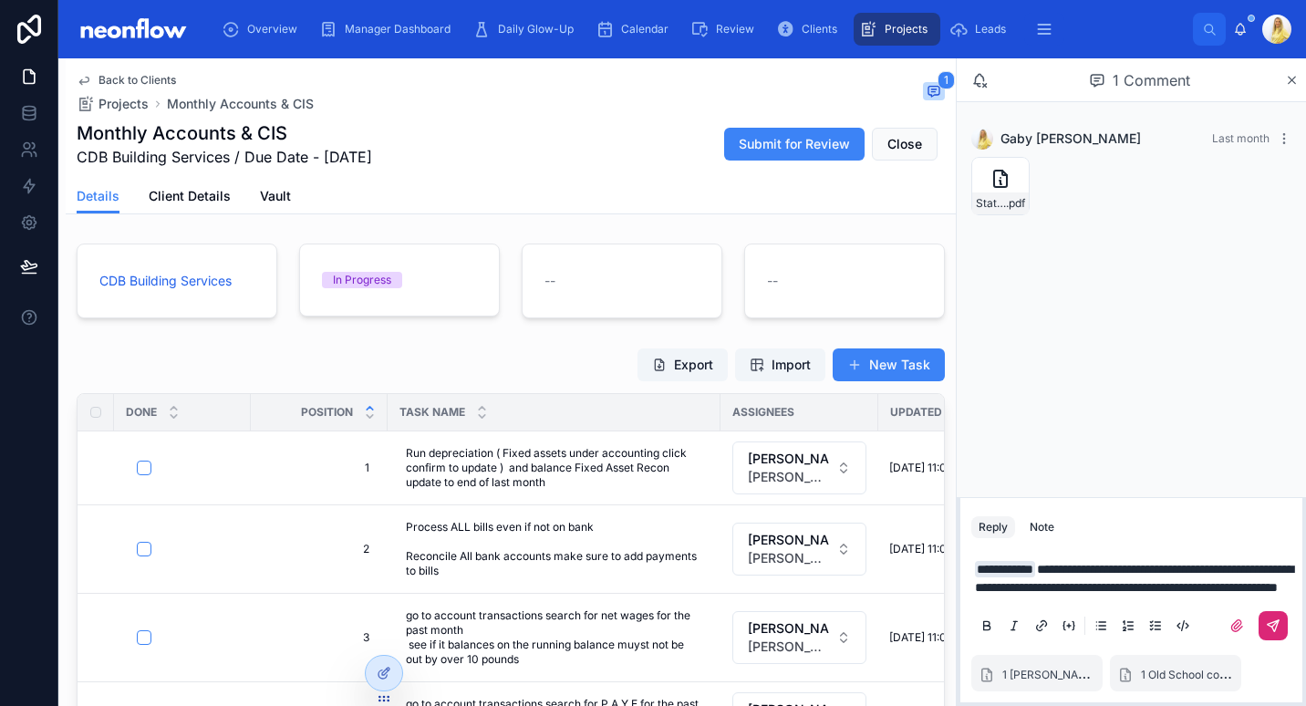
click at [1271, 622] on icon at bounding box center [1273, 626] width 15 height 15
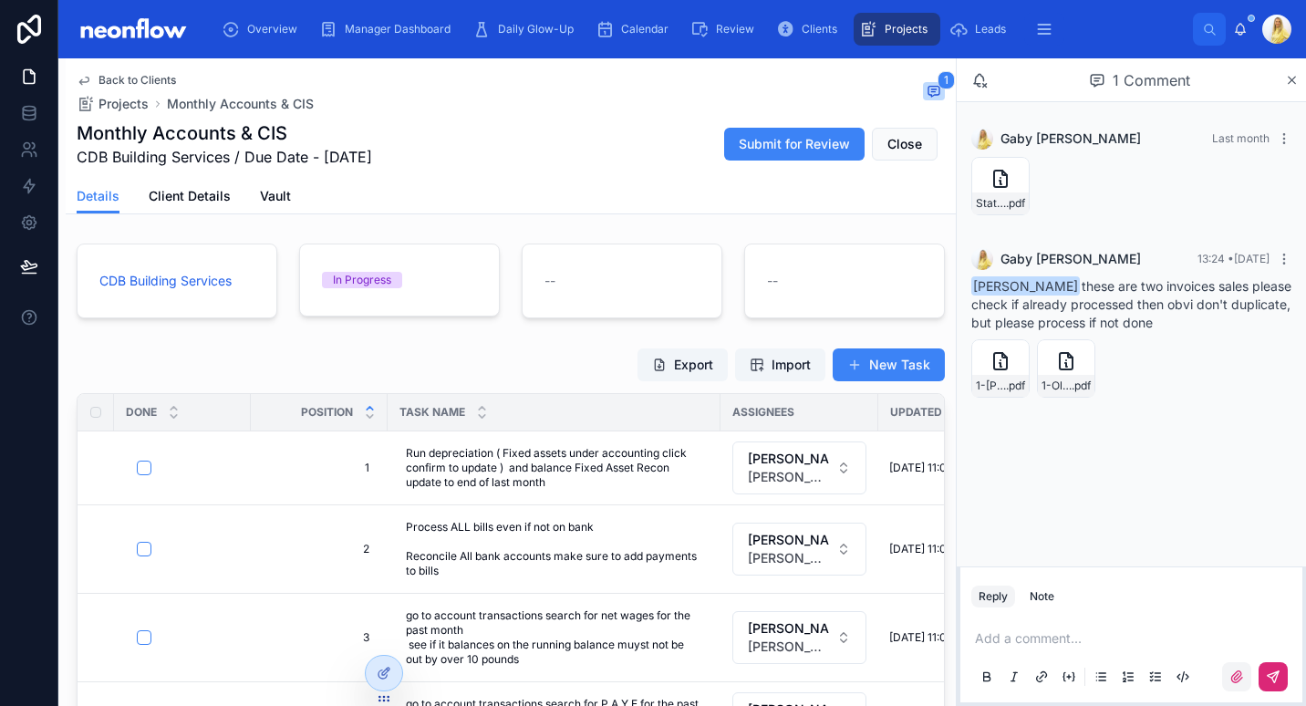
click at [1236, 690] on label at bounding box center [1237, 676] width 29 height 29
click at [0, 0] on input "file" at bounding box center [0, 0] width 0 height 0
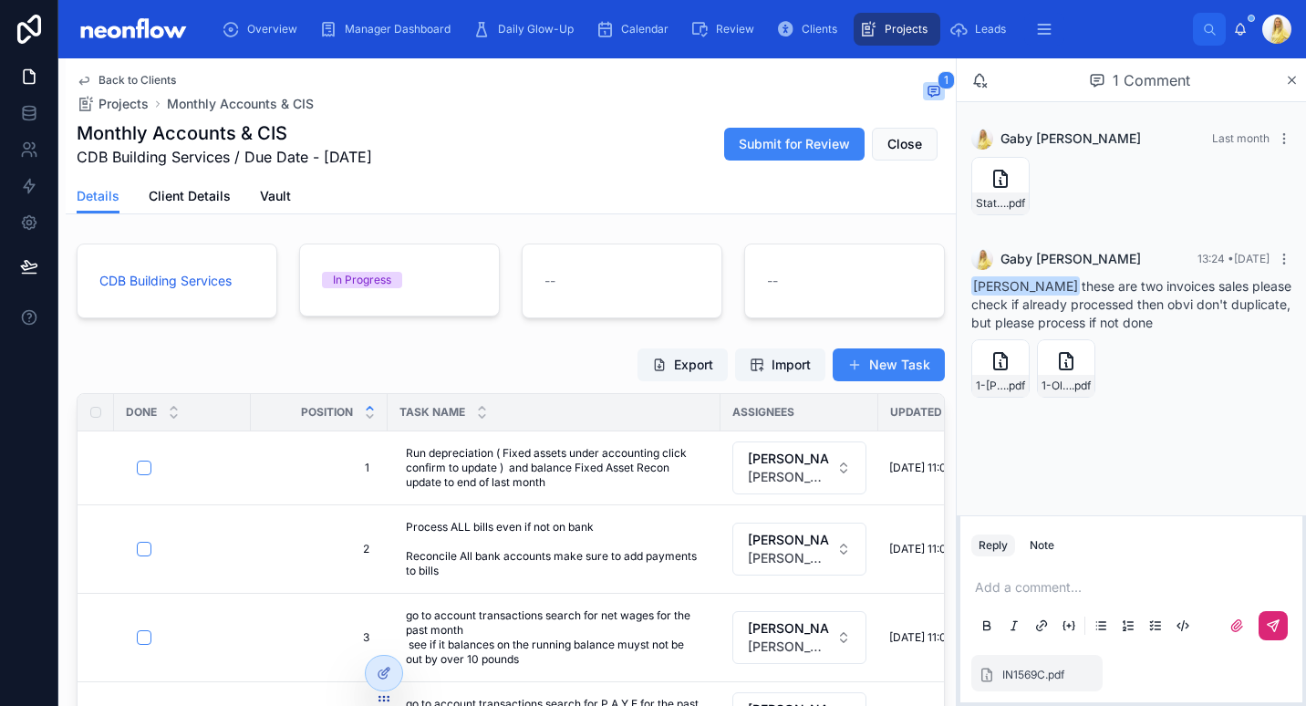
click at [1073, 594] on p at bounding box center [1135, 587] width 320 height 18
click at [1142, 602] on div "**********" at bounding box center [1132, 596] width 320 height 95
click at [1147, 596] on p "**********" at bounding box center [1135, 578] width 320 height 36
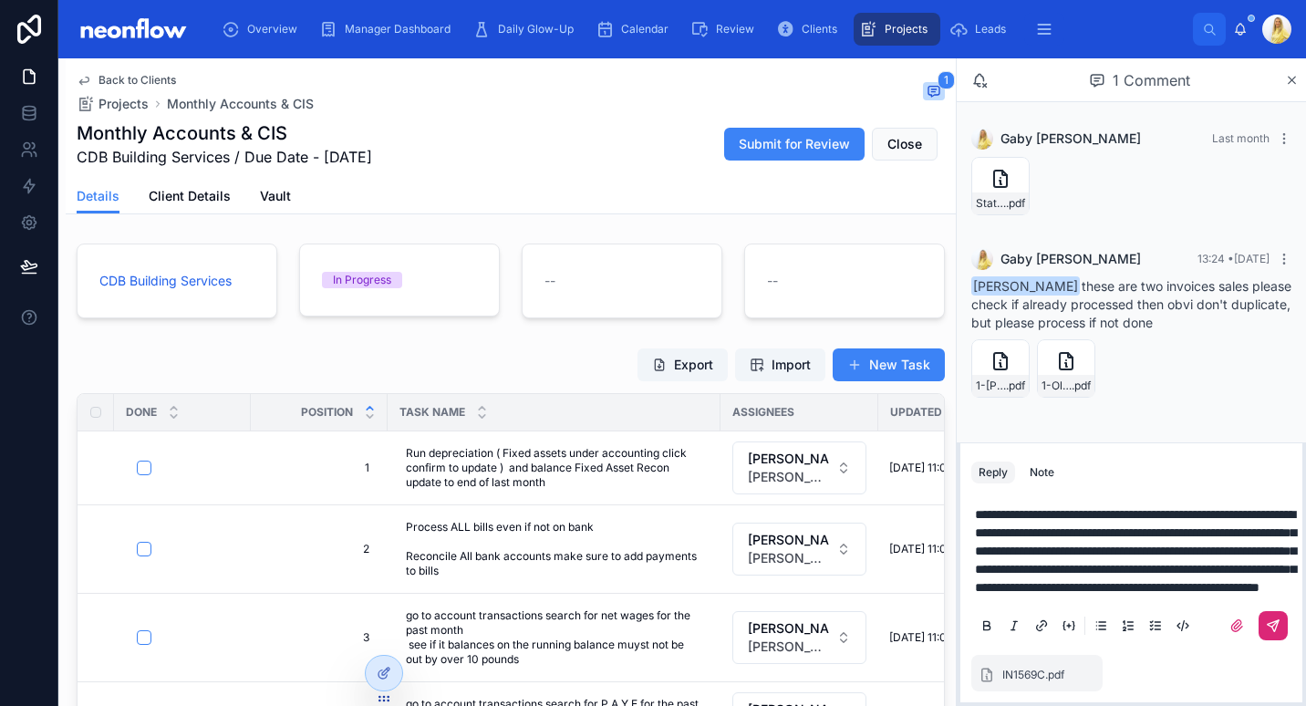
click at [1272, 622] on icon at bounding box center [1273, 625] width 11 height 11
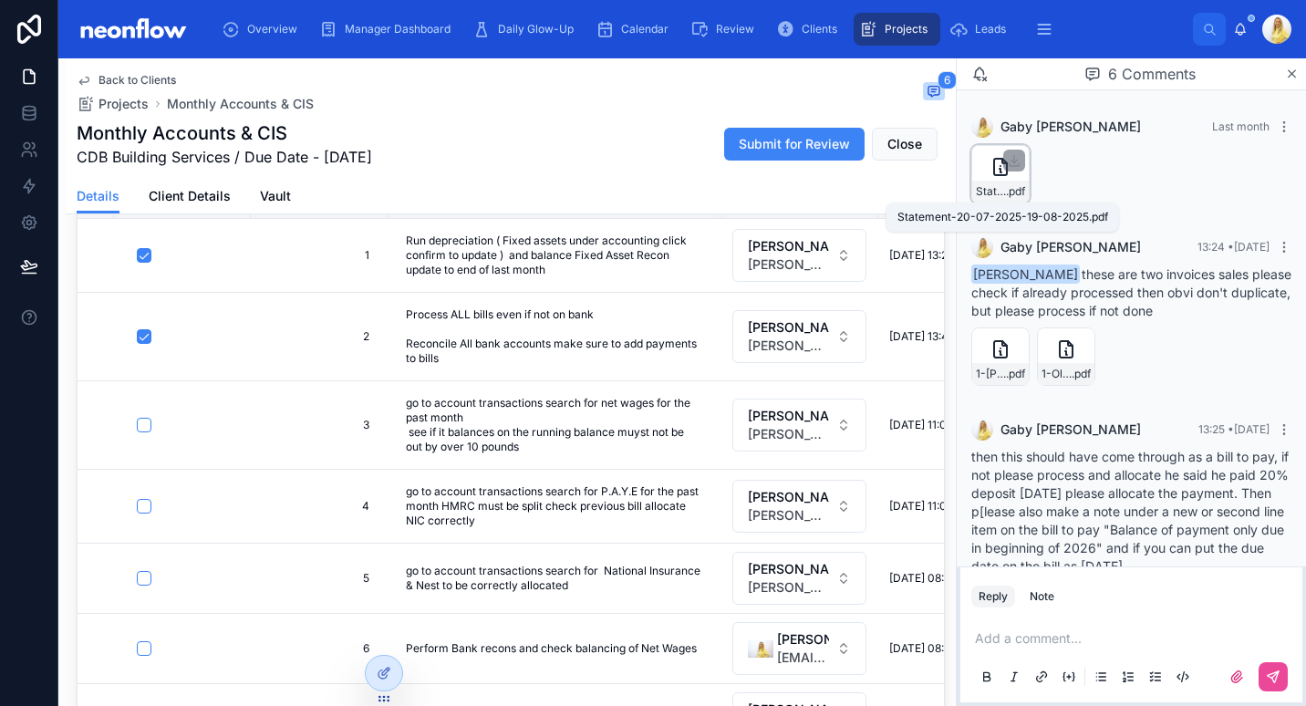
click at [1007, 195] on span ".pdf" at bounding box center [1015, 191] width 19 height 15
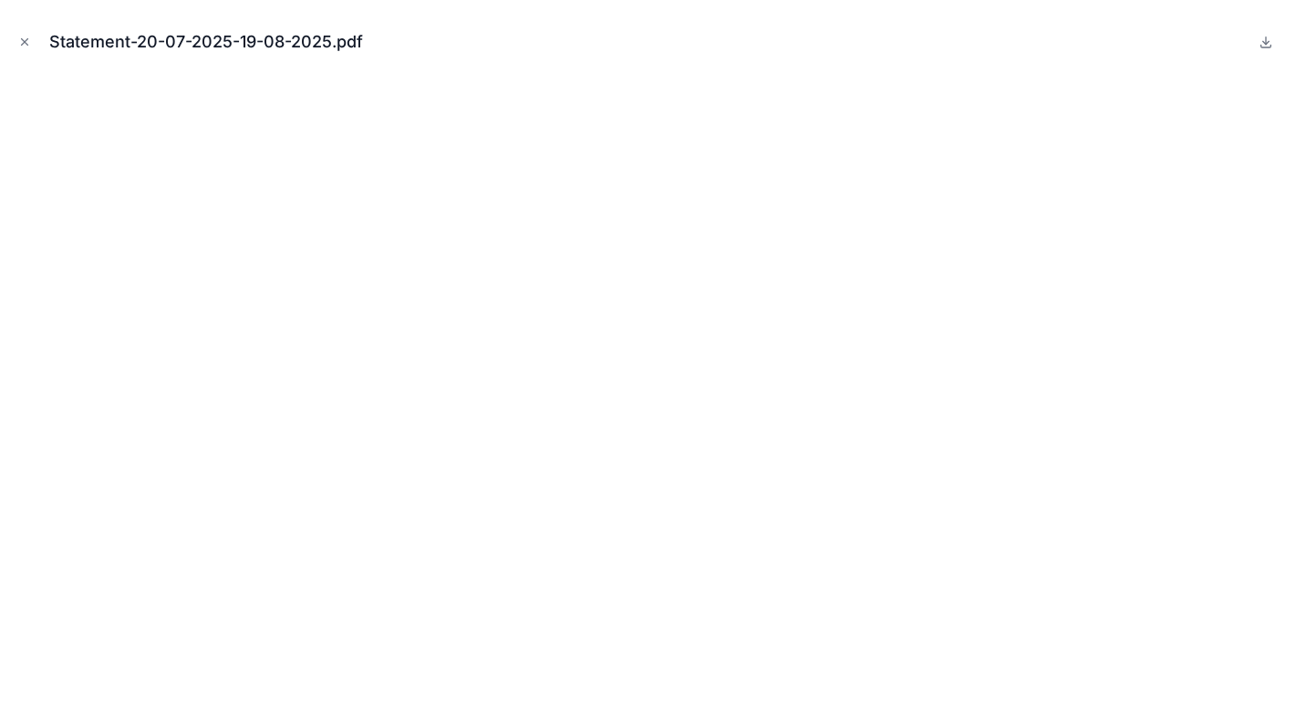
drag, startPoint x: 19, startPoint y: 44, endPoint x: 717, endPoint y: 108, distance: 700.9
click at [19, 44] on icon "Close modal" at bounding box center [24, 42] width 13 height 13
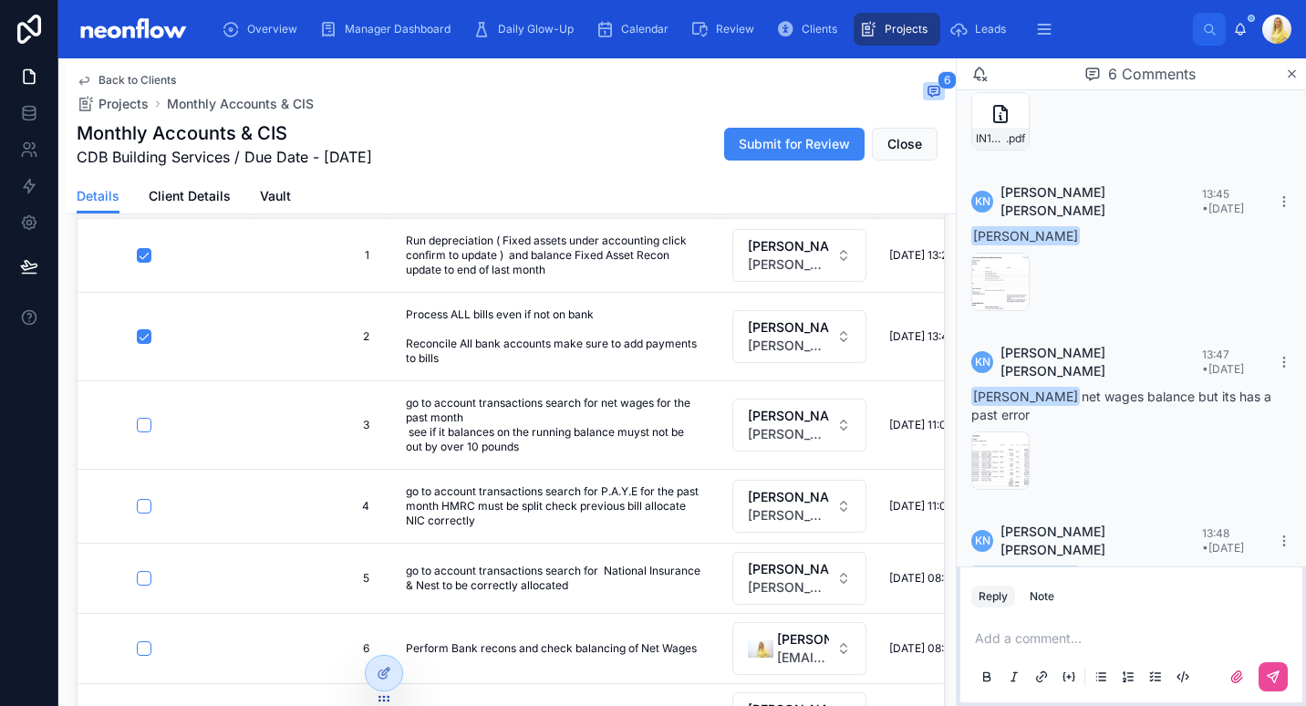
scroll to position [277, 0]
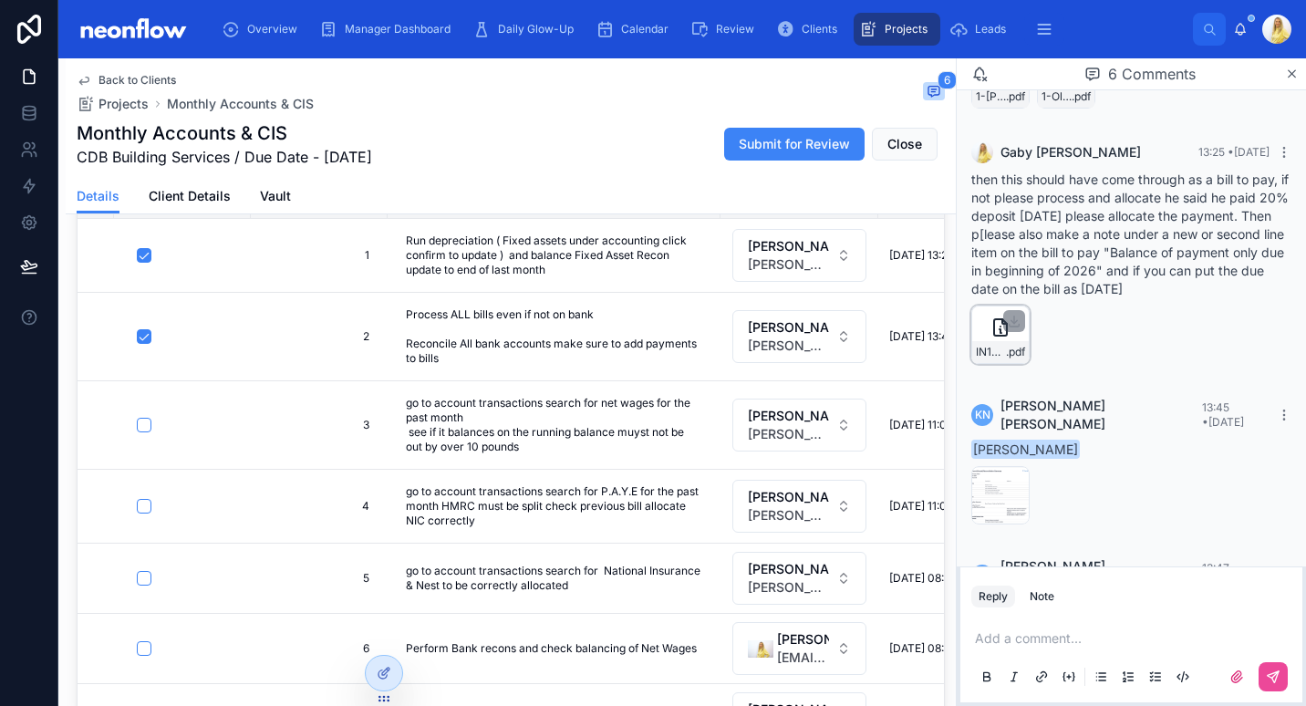
click at [1009, 343] on div "IN1569C .pdf" at bounding box center [1001, 352] width 57 height 22
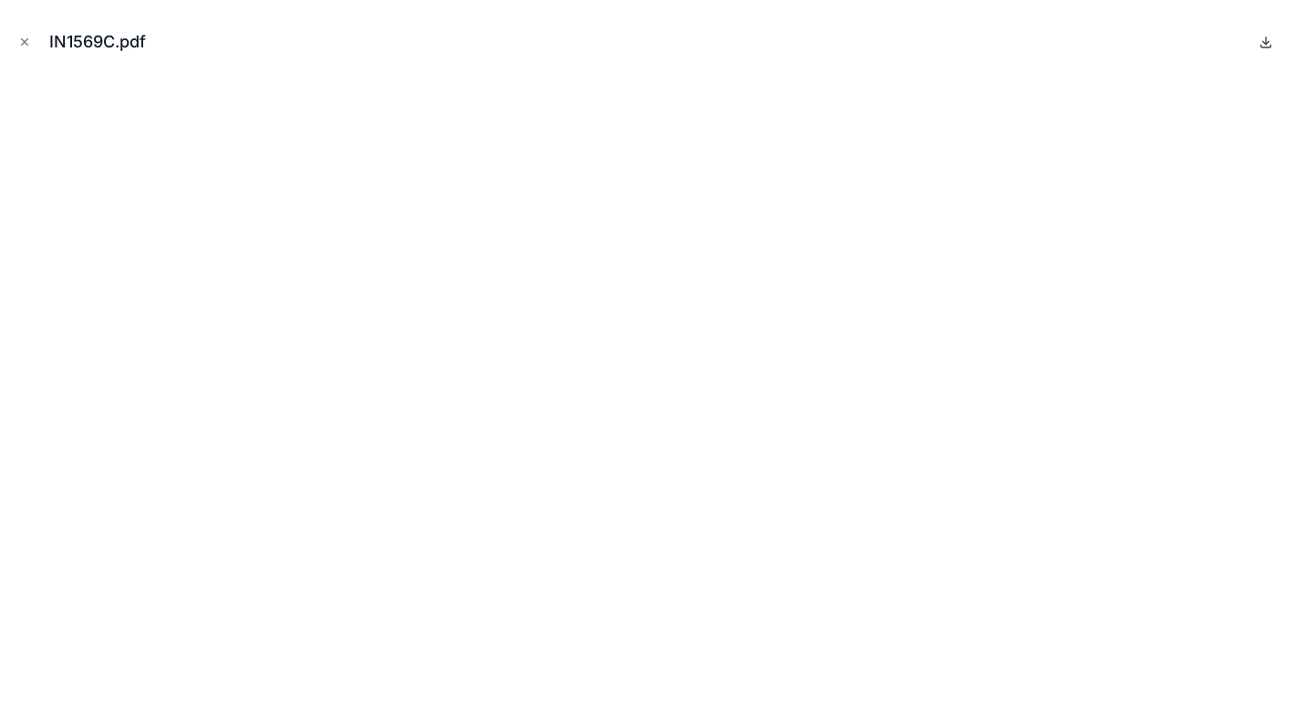
click at [1267, 48] on icon at bounding box center [1266, 42] width 15 height 15
click at [31, 46] on button "Close modal" at bounding box center [25, 42] width 20 height 20
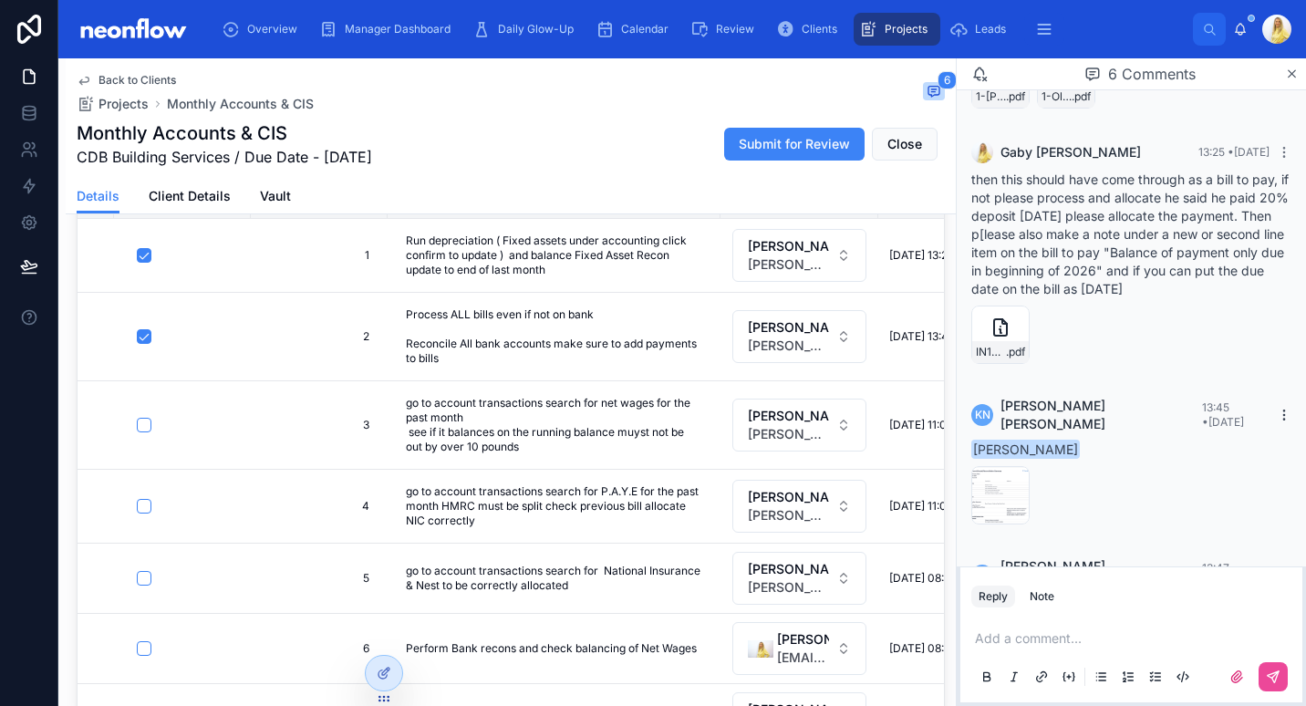
click at [1277, 413] on icon at bounding box center [1284, 415] width 15 height 15
click at [1253, 496] on div "Screenshot-2025-09-05-at-13.45.08 .png" at bounding box center [1132, 495] width 320 height 58
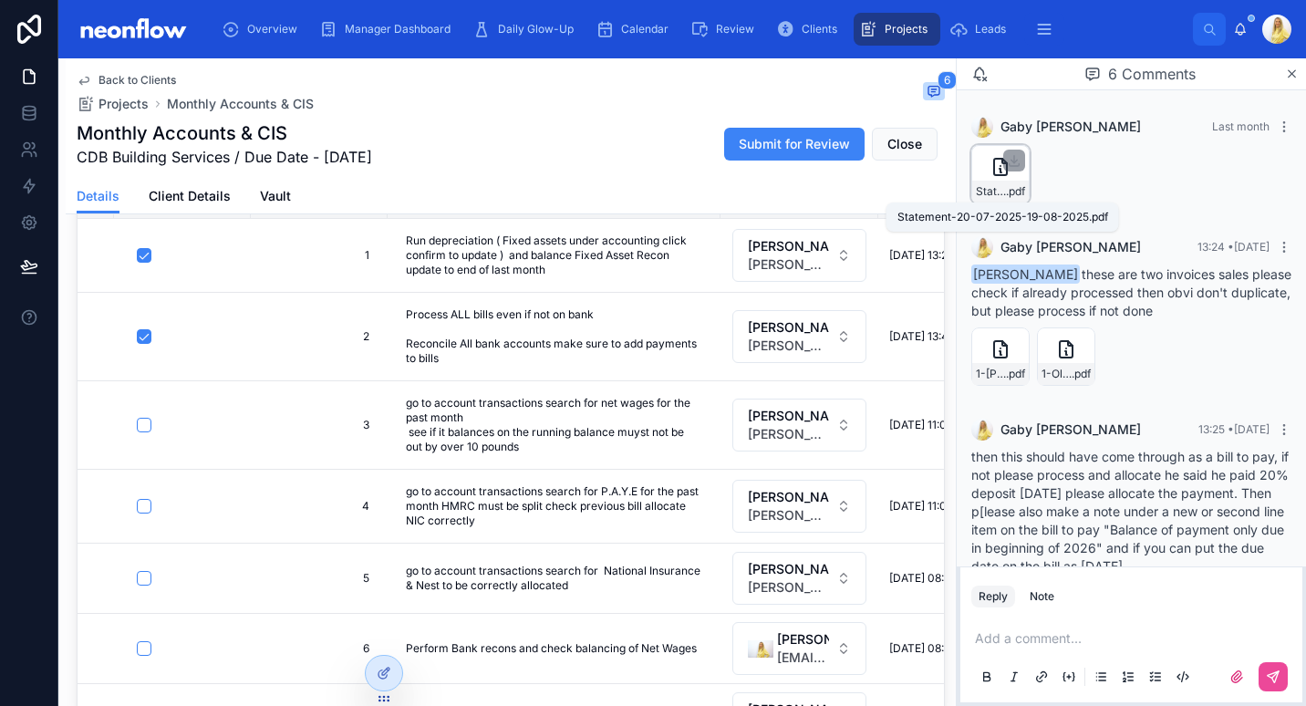
click at [982, 193] on span "Statement-20-07-2025-19-08-2025" at bounding box center [991, 191] width 30 height 15
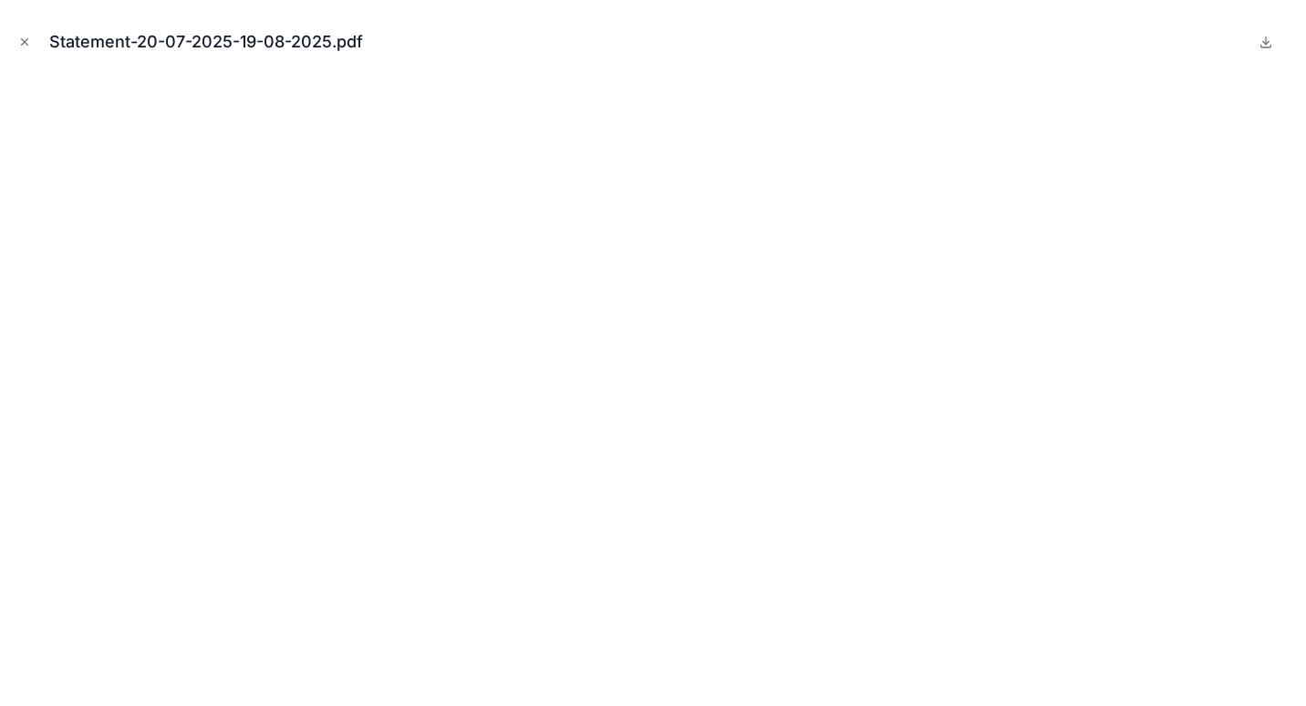
drag, startPoint x: 20, startPoint y: 33, endPoint x: 30, endPoint y: 36, distance: 10.4
click at [20, 33] on button "Close modal" at bounding box center [25, 42] width 20 height 20
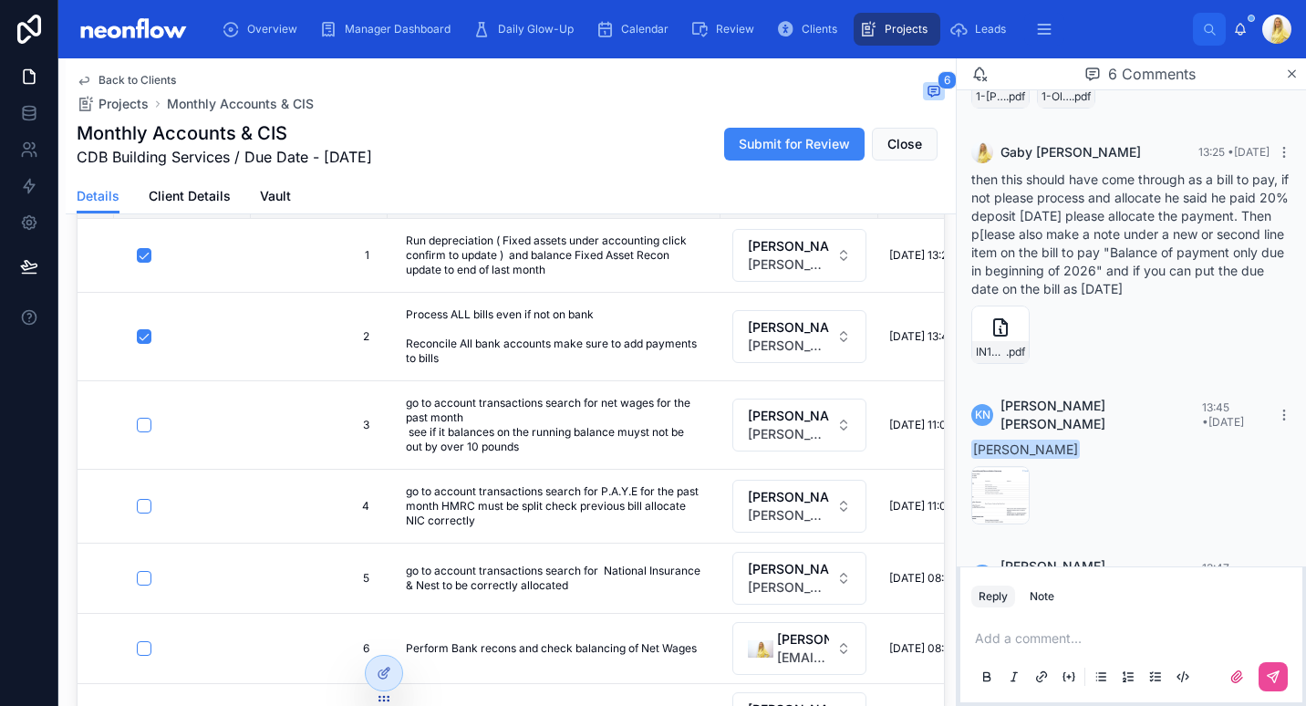
scroll to position [65, 0]
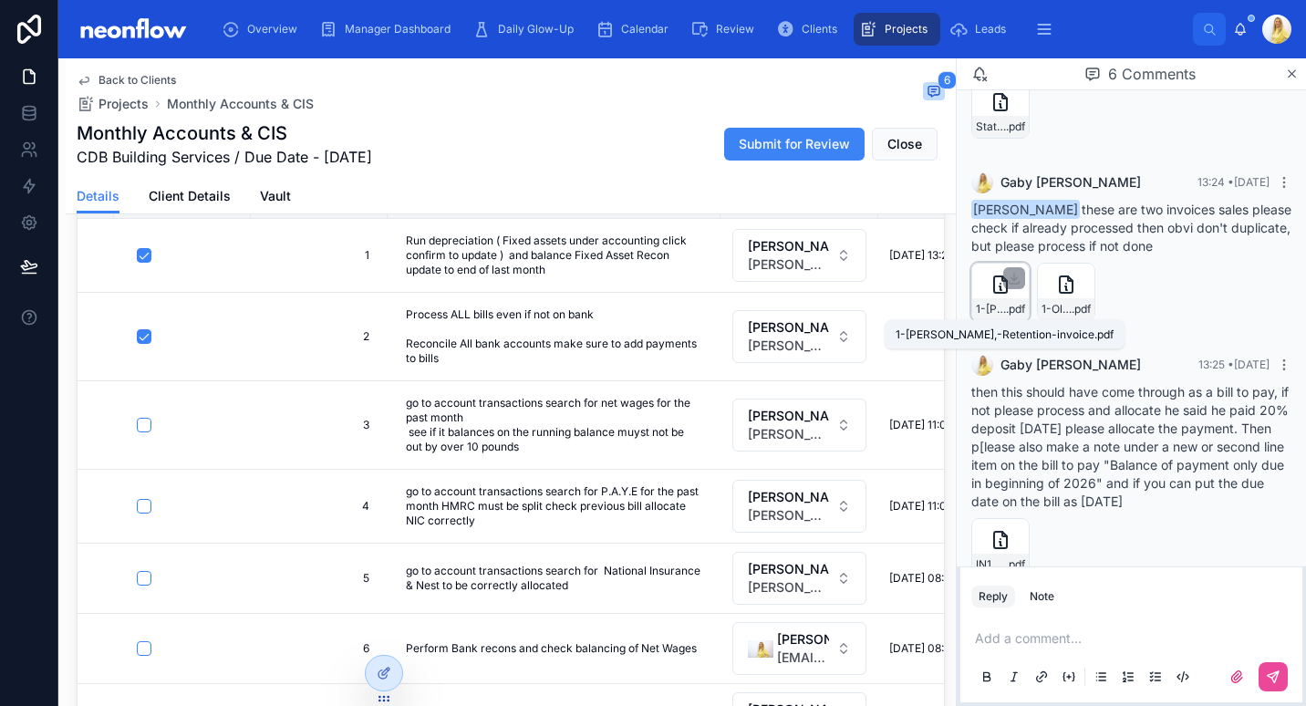
click at [991, 315] on span "1-[PERSON_NAME],-Retention-invoice" at bounding box center [991, 309] width 30 height 15
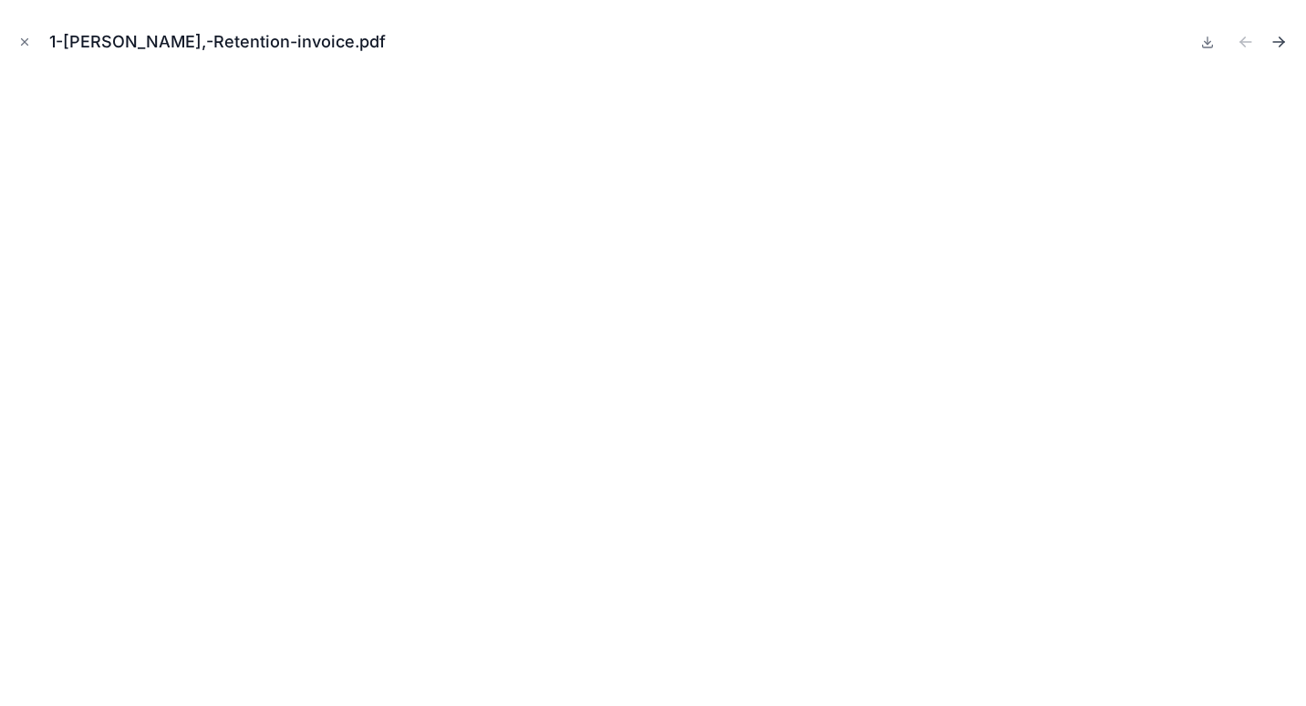
click at [1277, 33] on icon "Next file" at bounding box center [1279, 42] width 18 height 18
click at [1253, 41] on icon "Previous file" at bounding box center [1246, 42] width 18 height 18
click at [27, 41] on icon "Close modal" at bounding box center [24, 42] width 13 height 13
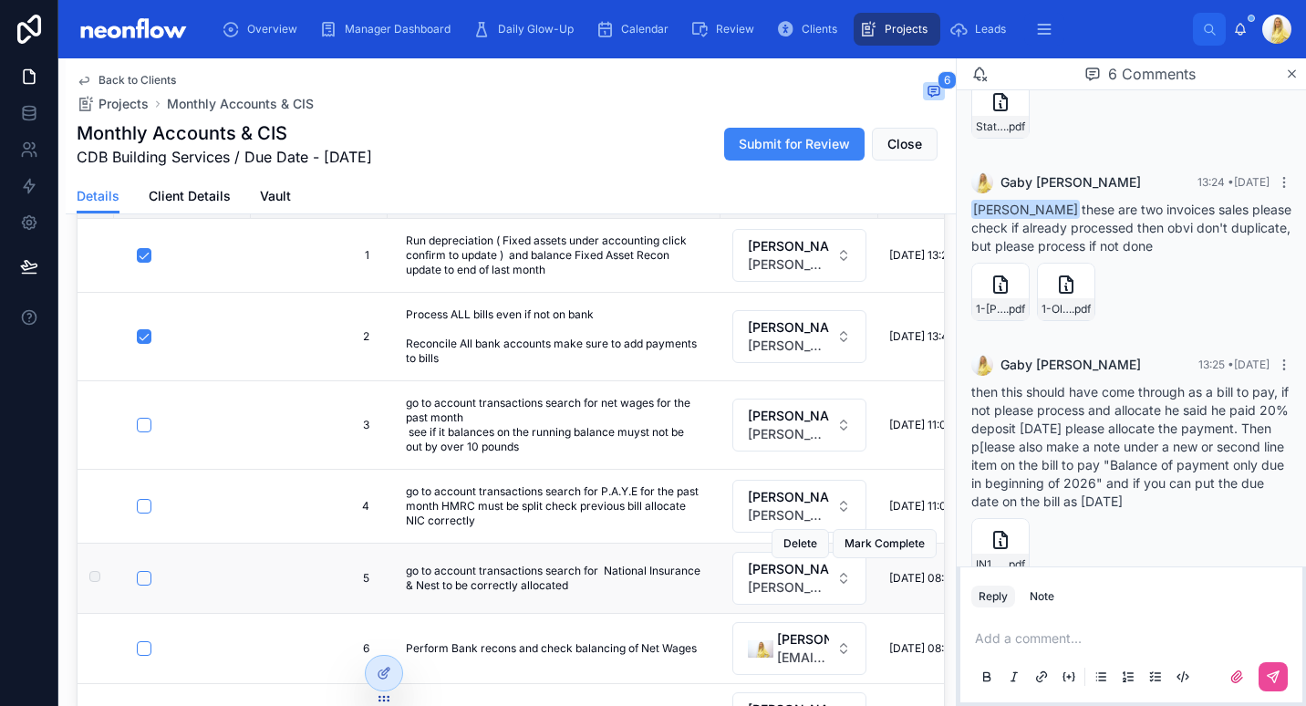
click at [143, 570] on form at bounding box center [188, 578] width 104 height 16
click at [143, 579] on button "button" at bounding box center [144, 578] width 15 height 15
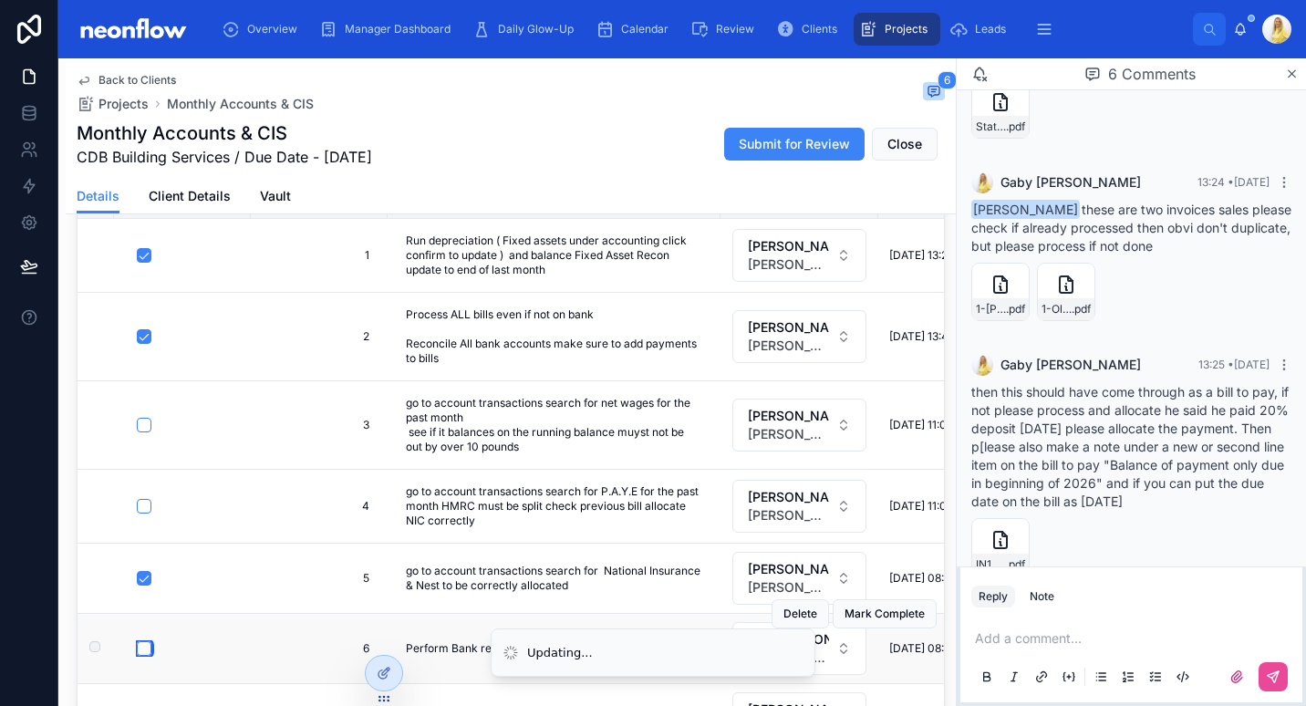
click at [140, 646] on button "button" at bounding box center [144, 648] width 15 height 15
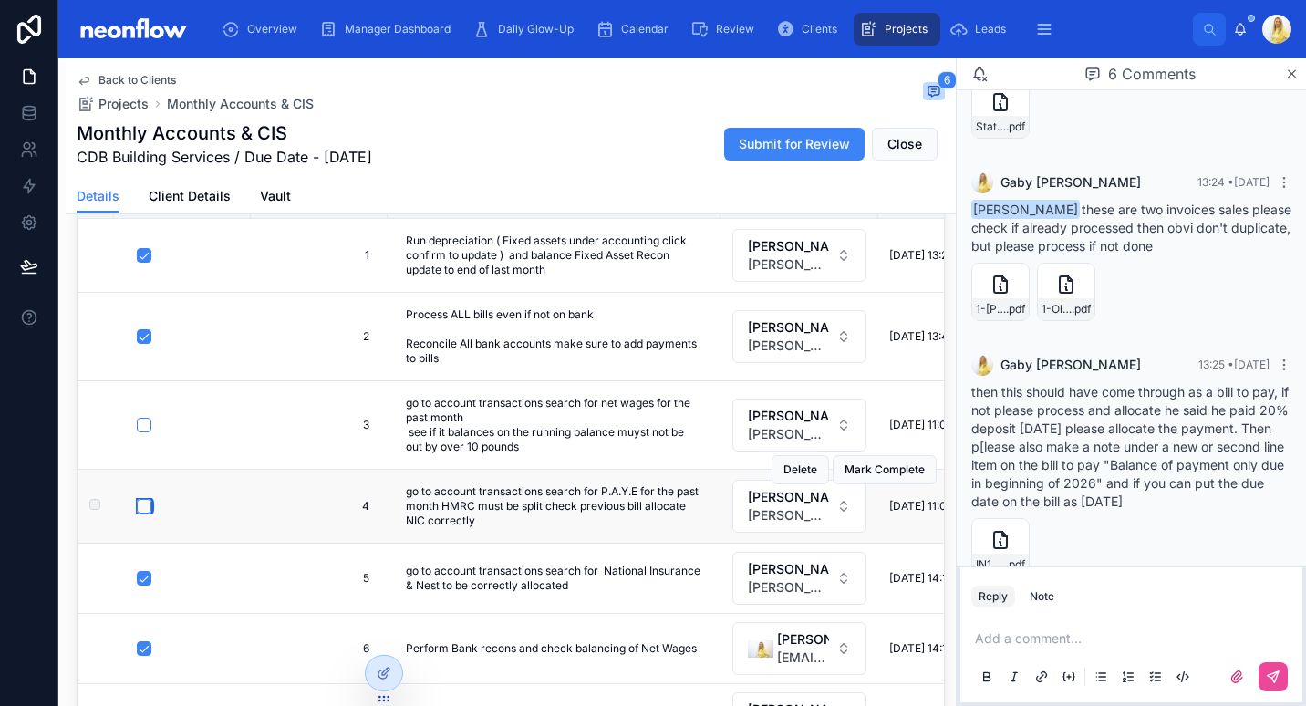
click at [143, 506] on button "button" at bounding box center [144, 506] width 15 height 15
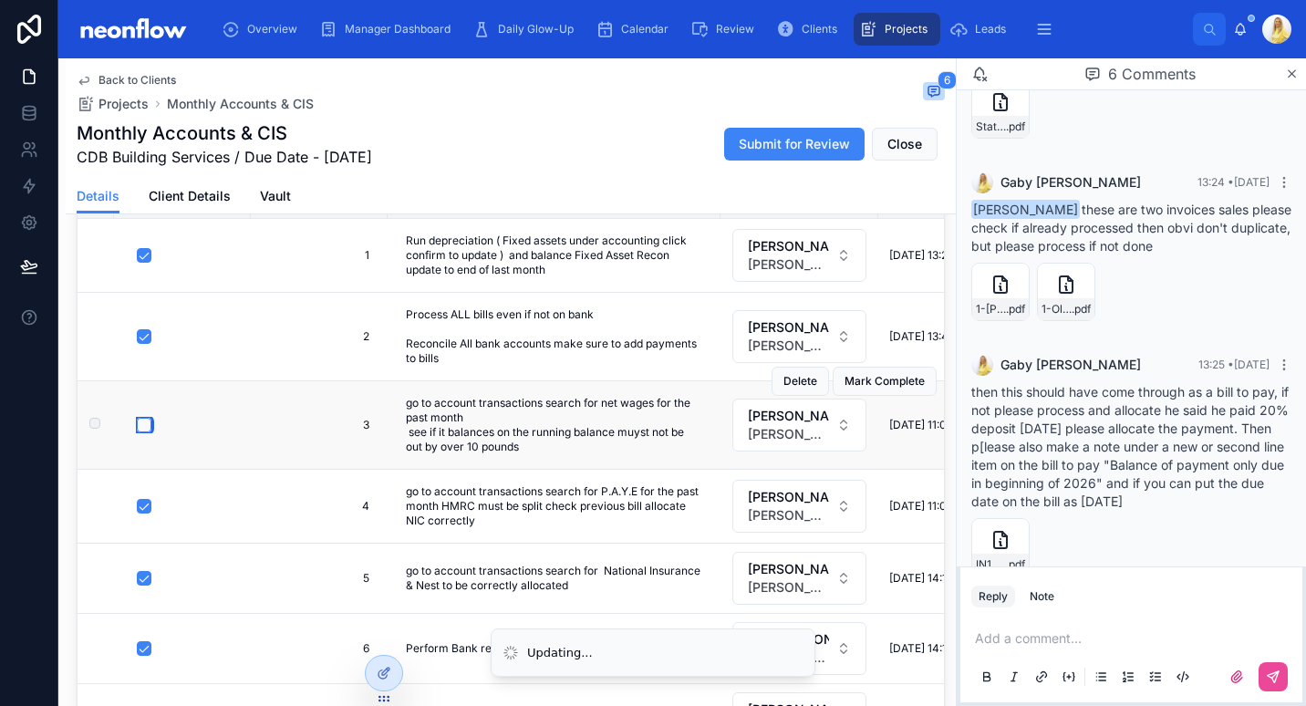
click at [137, 422] on button "button" at bounding box center [144, 425] width 15 height 15
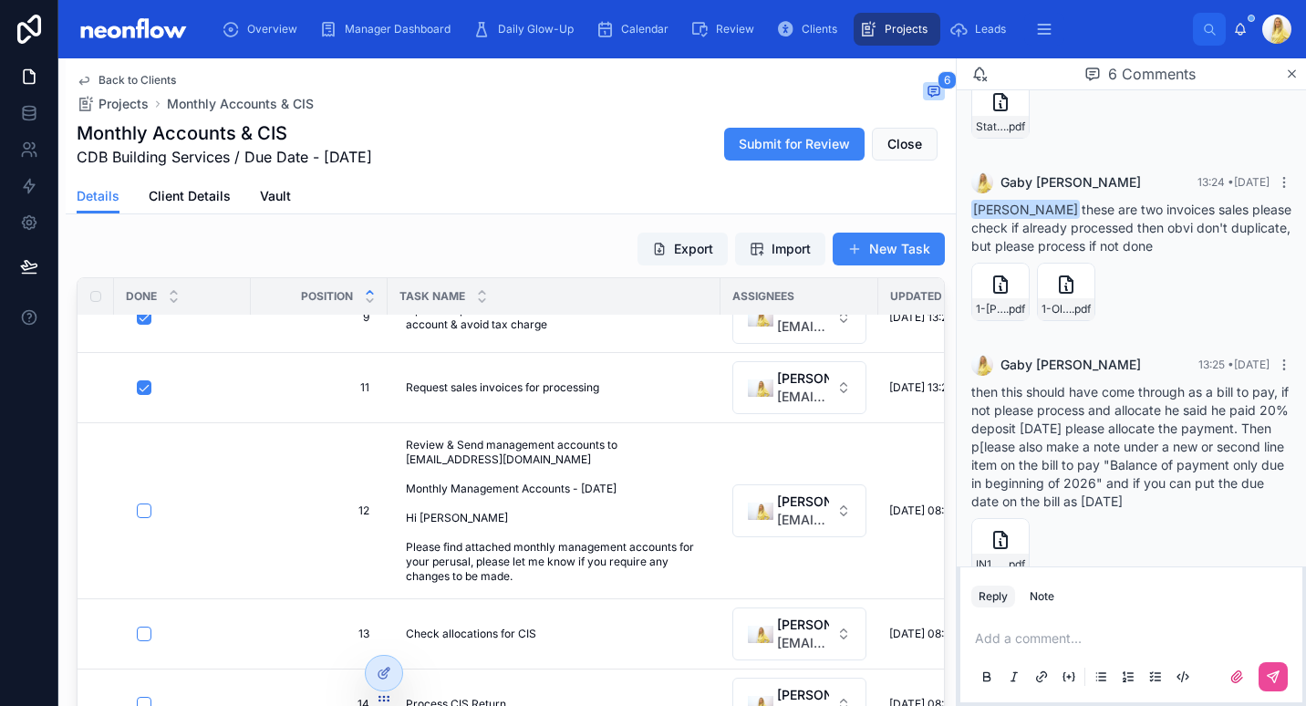
scroll to position [213, 0]
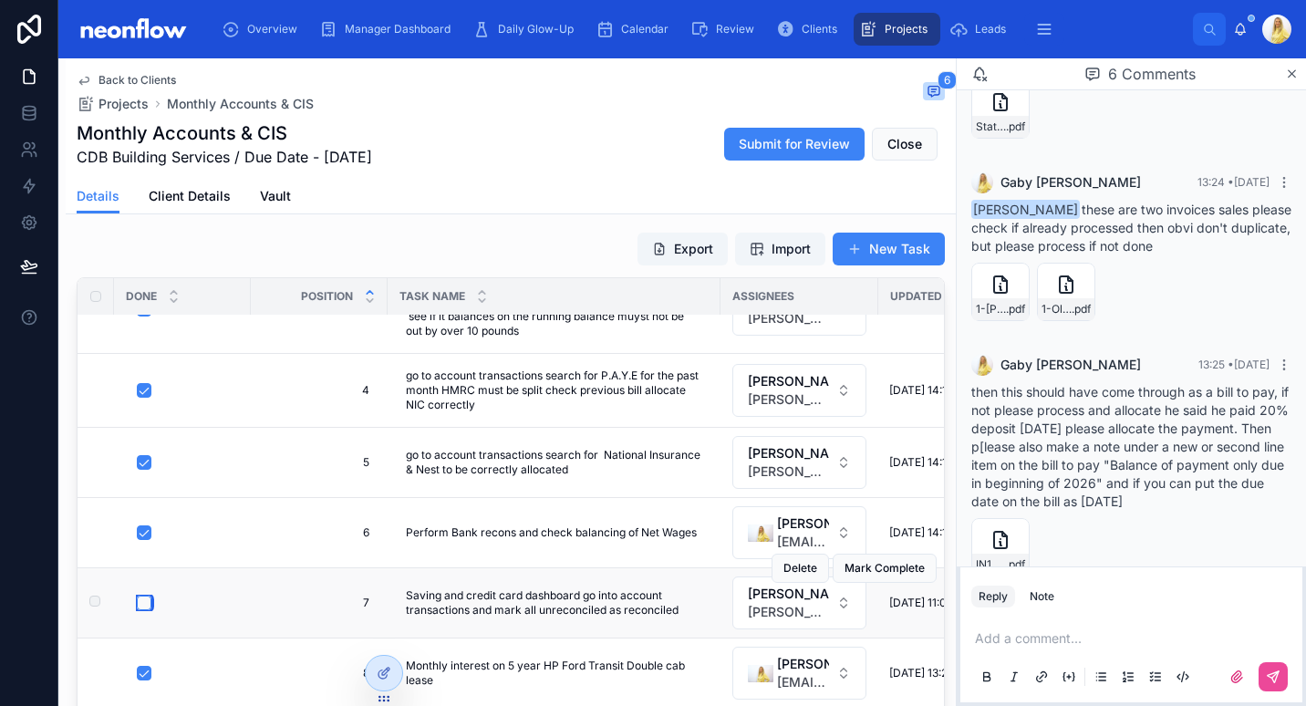
click at [145, 604] on button "button" at bounding box center [144, 603] width 15 height 15
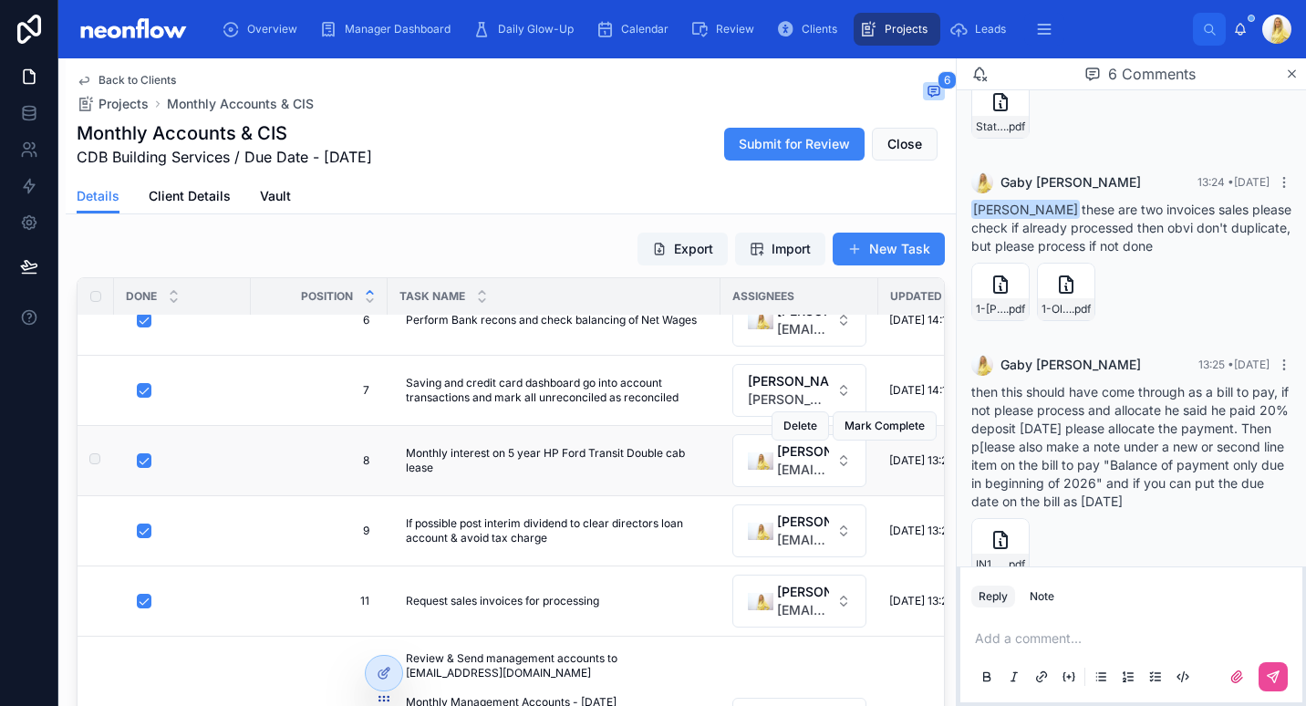
scroll to position [639, 0]
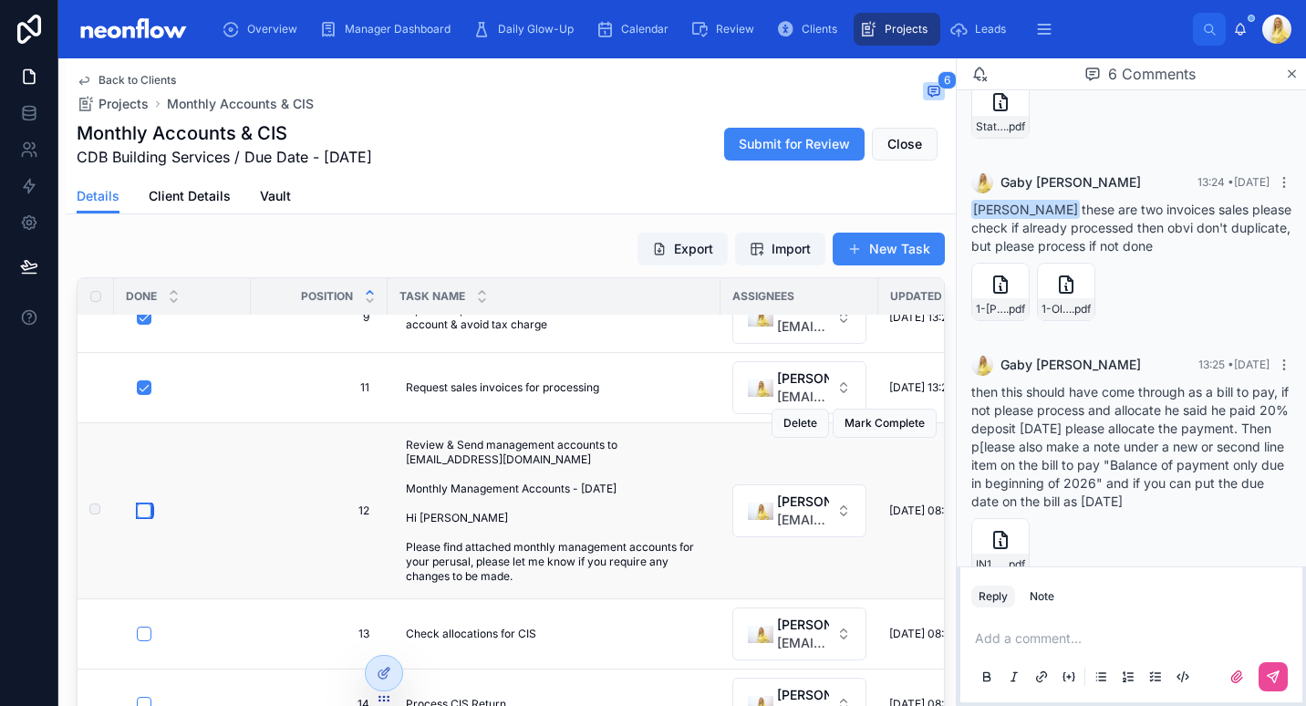
click at [143, 513] on button "button" at bounding box center [144, 511] width 15 height 15
click at [512, 563] on span "Review & Send management accounts to [EMAIL_ADDRESS][DOMAIN_NAME] Monthly Manag…" at bounding box center [554, 511] width 297 height 146
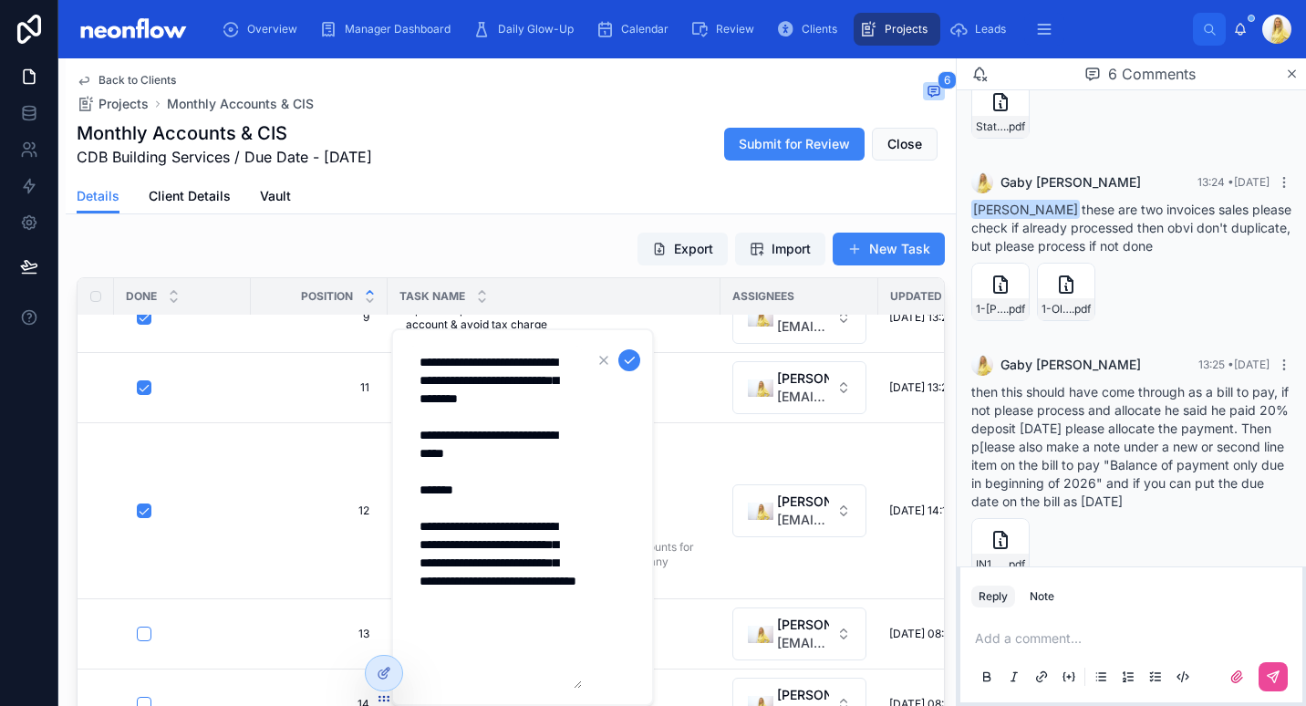
drag, startPoint x: 421, startPoint y: 525, endPoint x: 573, endPoint y: 671, distance: 211.0
click at [573, 671] on textarea "**********" at bounding box center [495, 517] width 173 height 343
drag, startPoint x: 543, startPoint y: 500, endPoint x: 403, endPoint y: 466, distance: 143.6
click at [403, 466] on div "**********" at bounding box center [522, 517] width 263 height 378
click at [633, 368] on button "submit" at bounding box center [630, 360] width 22 height 22
